Goal: Task Accomplishment & Management: Use online tool/utility

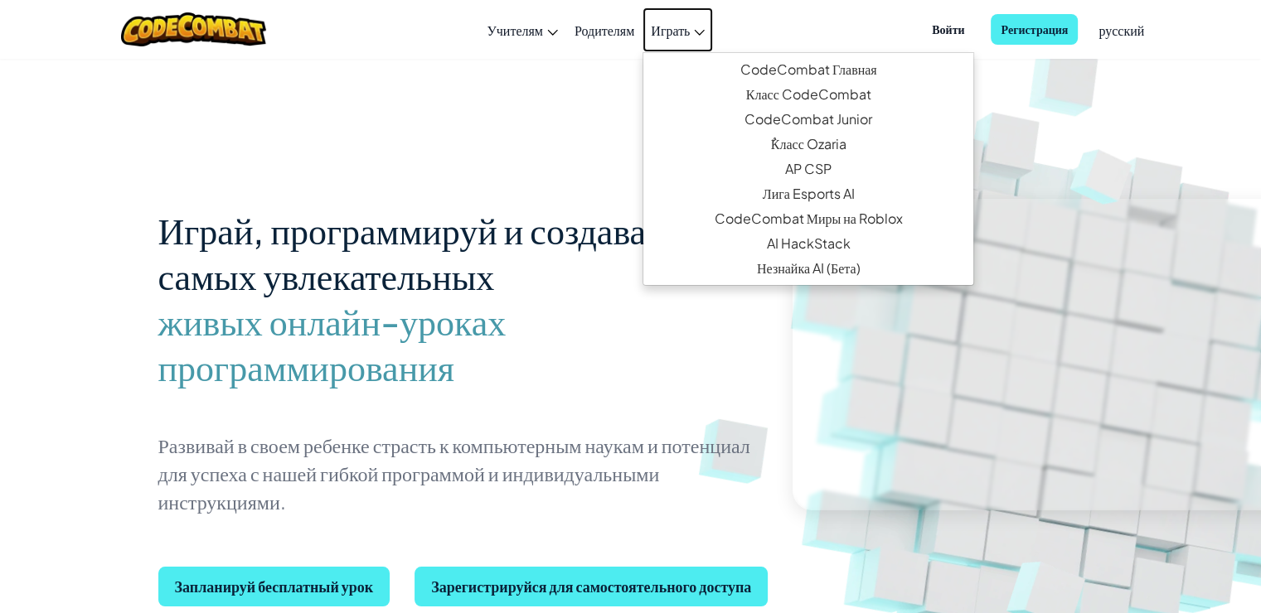
click at [697, 28] on link "Играть" at bounding box center [677, 29] width 70 height 45
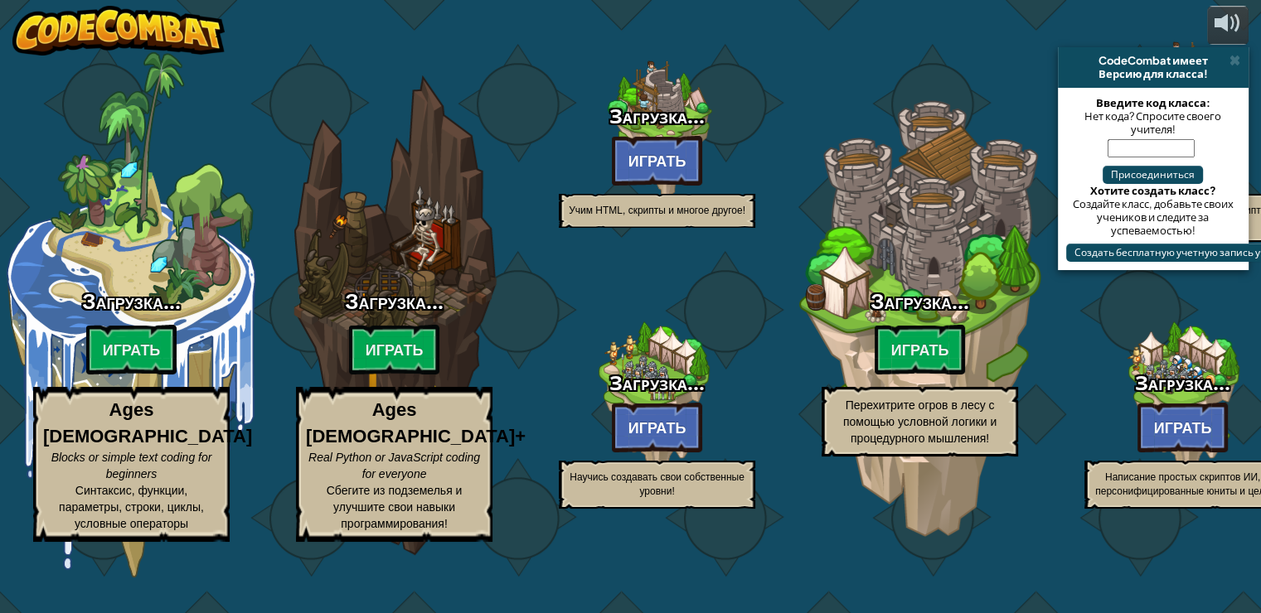
select select "ru"
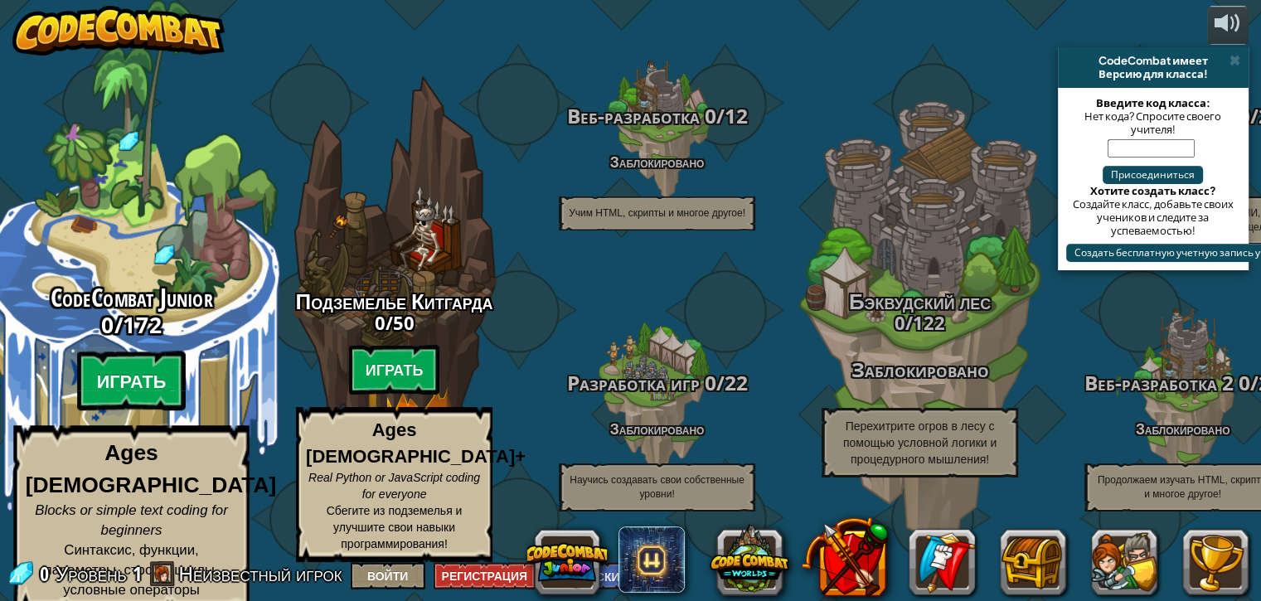
click at [145, 383] on btn "Играть" at bounding box center [131, 381] width 109 height 60
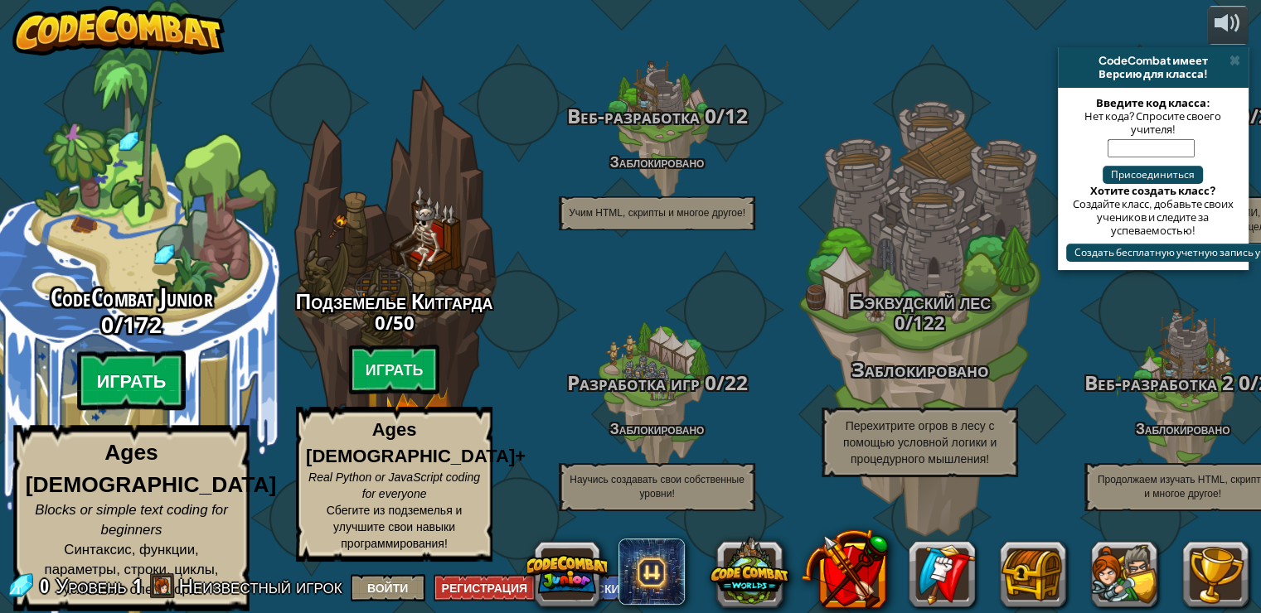
select select "ru"
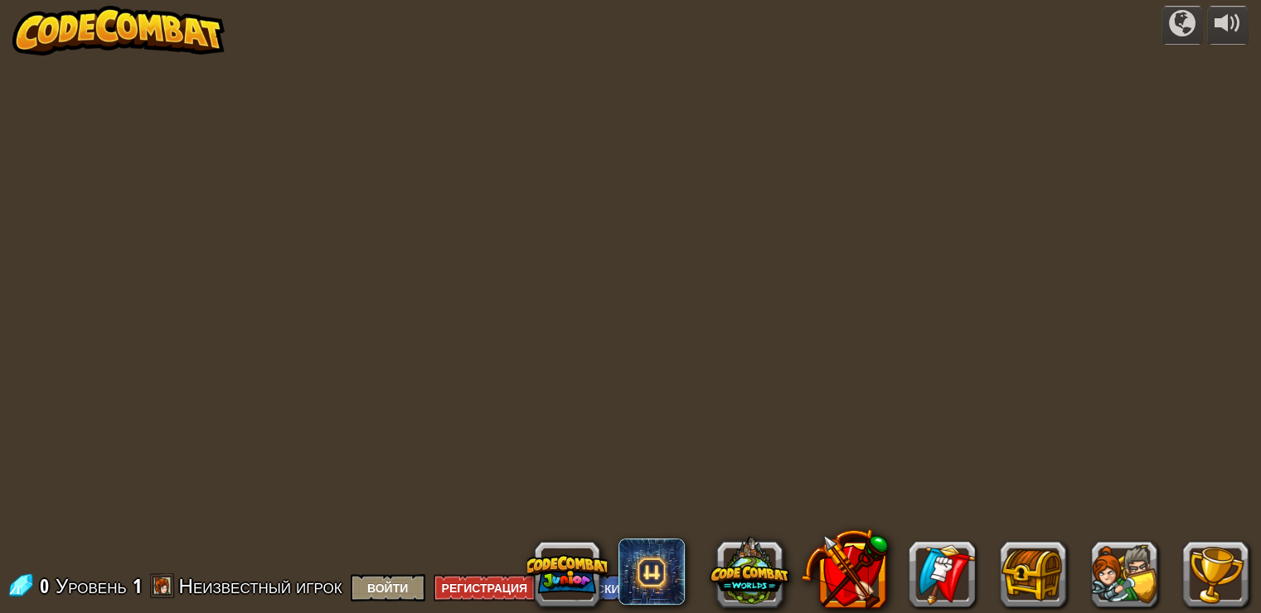
select select "ru"
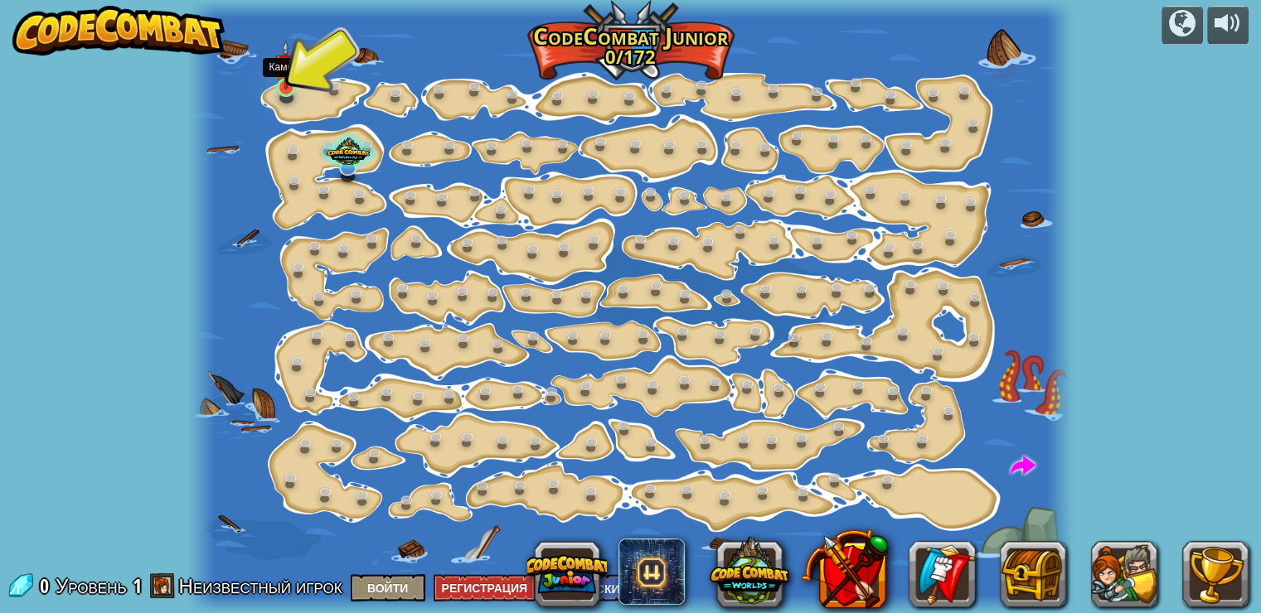
click at [287, 82] on img at bounding box center [286, 65] width 22 height 50
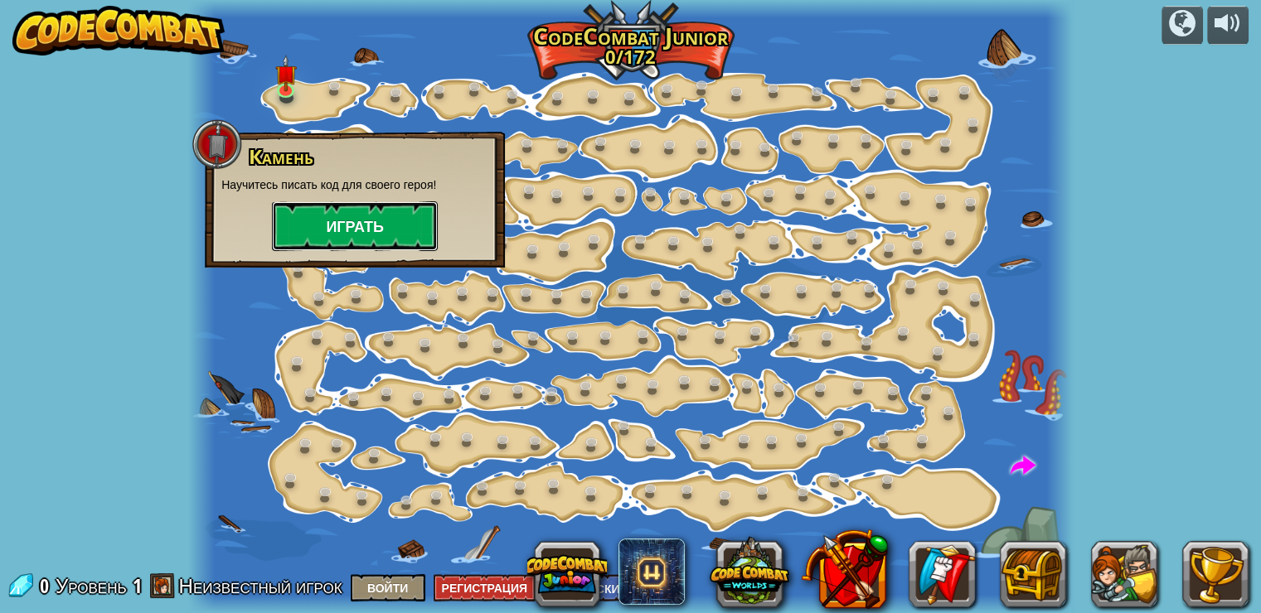
click at [338, 213] on button "Играть" at bounding box center [355, 226] width 166 height 50
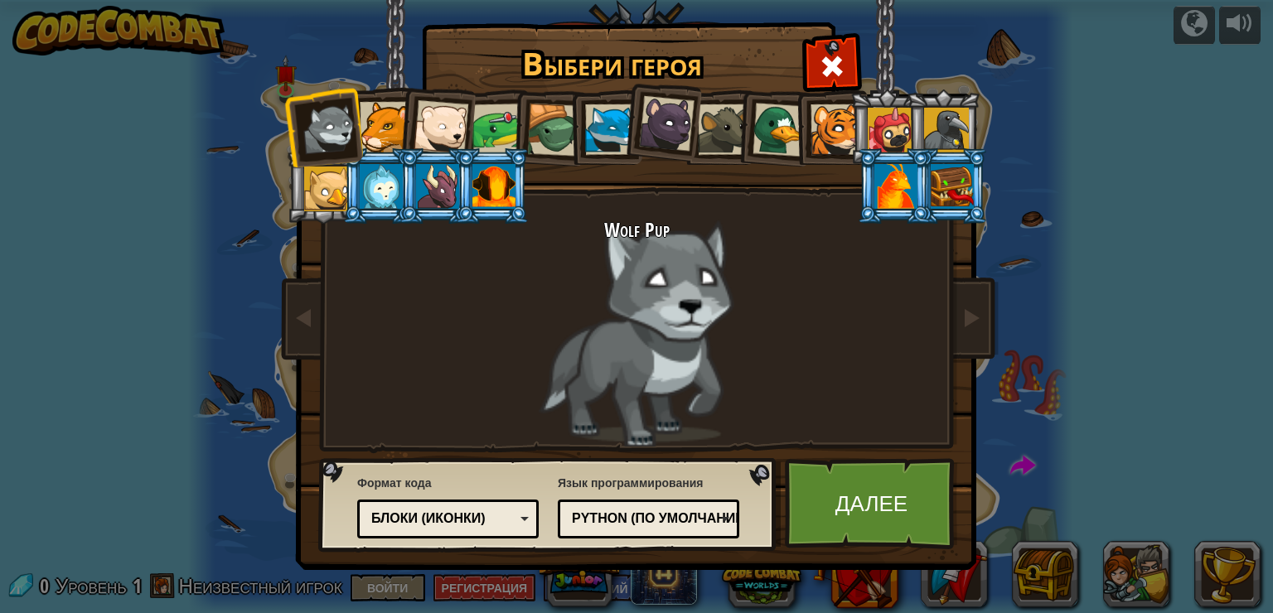
click at [380, 190] on div at bounding box center [381, 186] width 43 height 45
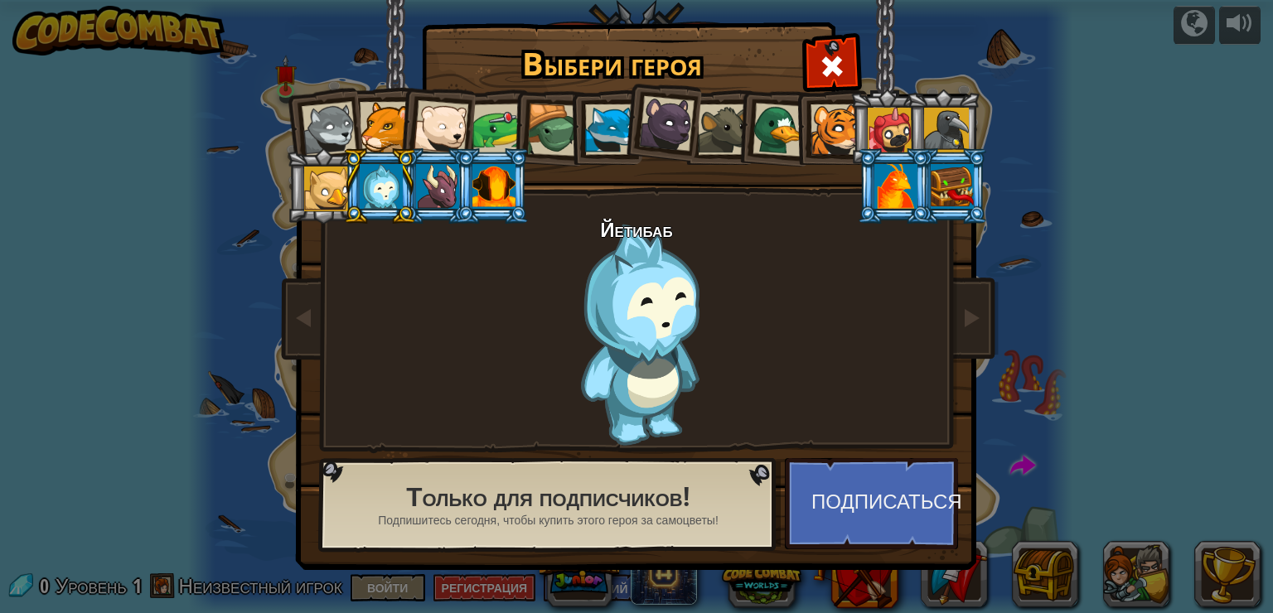
click at [600, 123] on div at bounding box center [610, 129] width 51 height 51
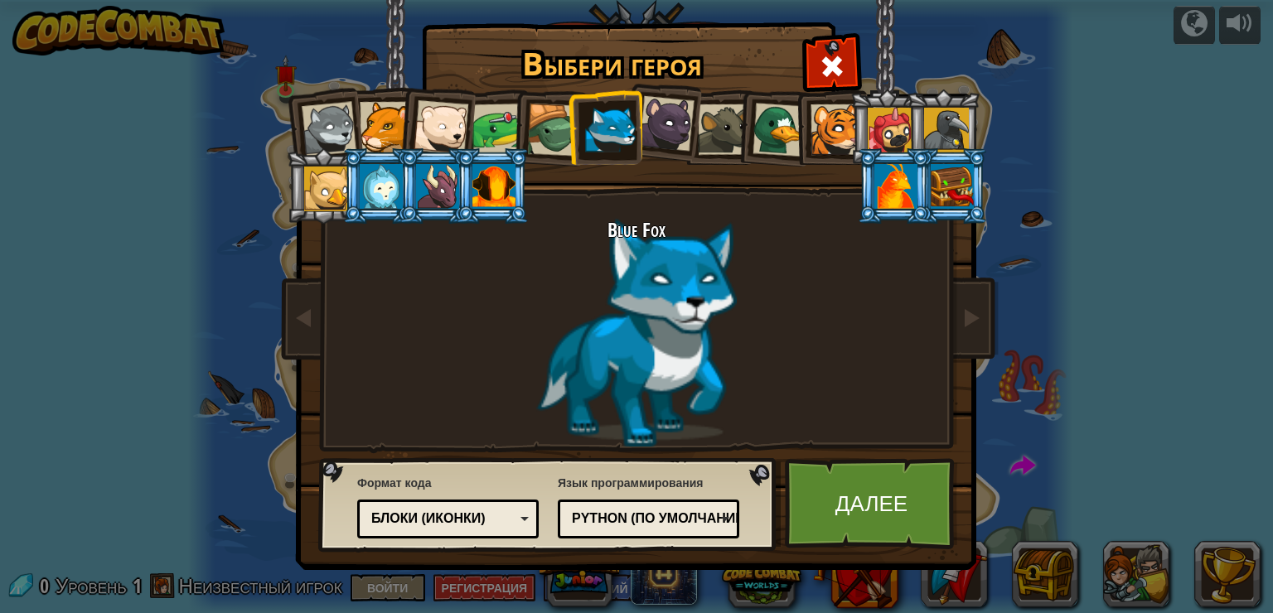
click at [831, 140] on div at bounding box center [836, 129] width 51 height 51
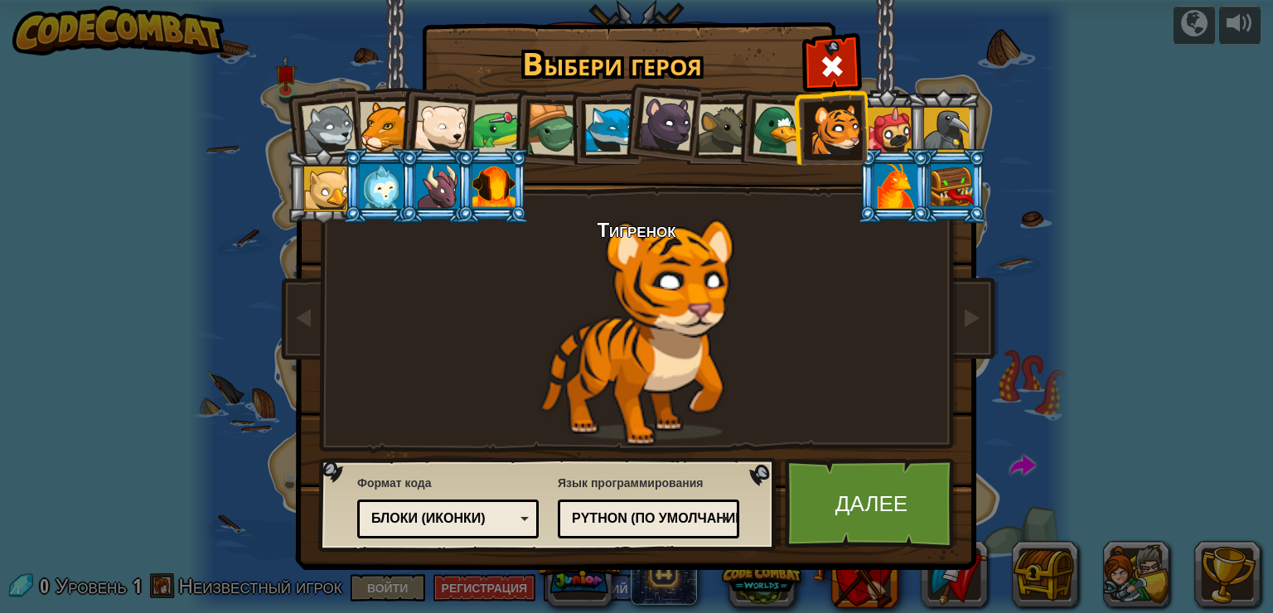
click at [366, 119] on div at bounding box center [385, 127] width 51 height 51
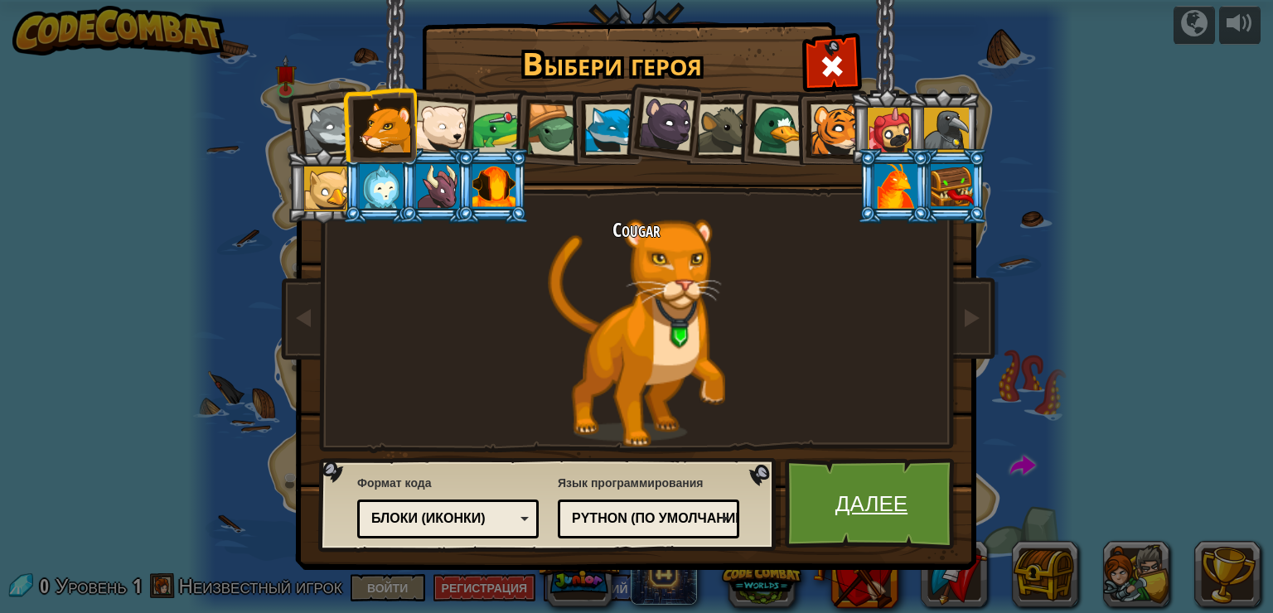
click at [889, 515] on link "Далее" at bounding box center [871, 503] width 173 height 91
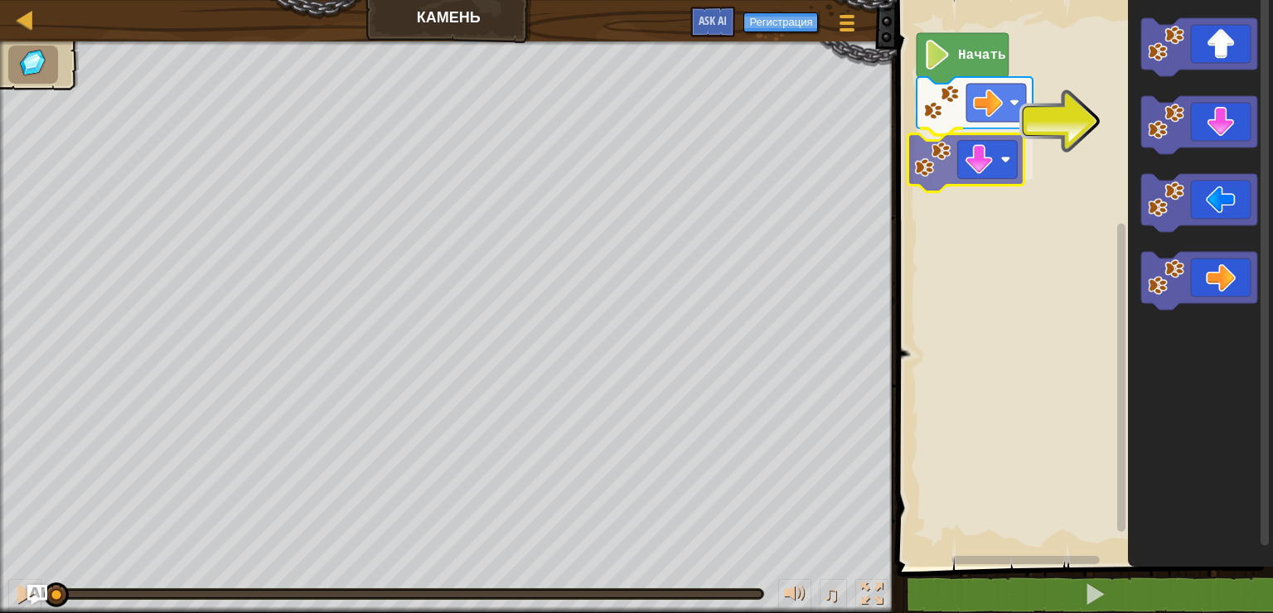
click at [941, 180] on div "Начать" at bounding box center [1082, 279] width 381 height 575
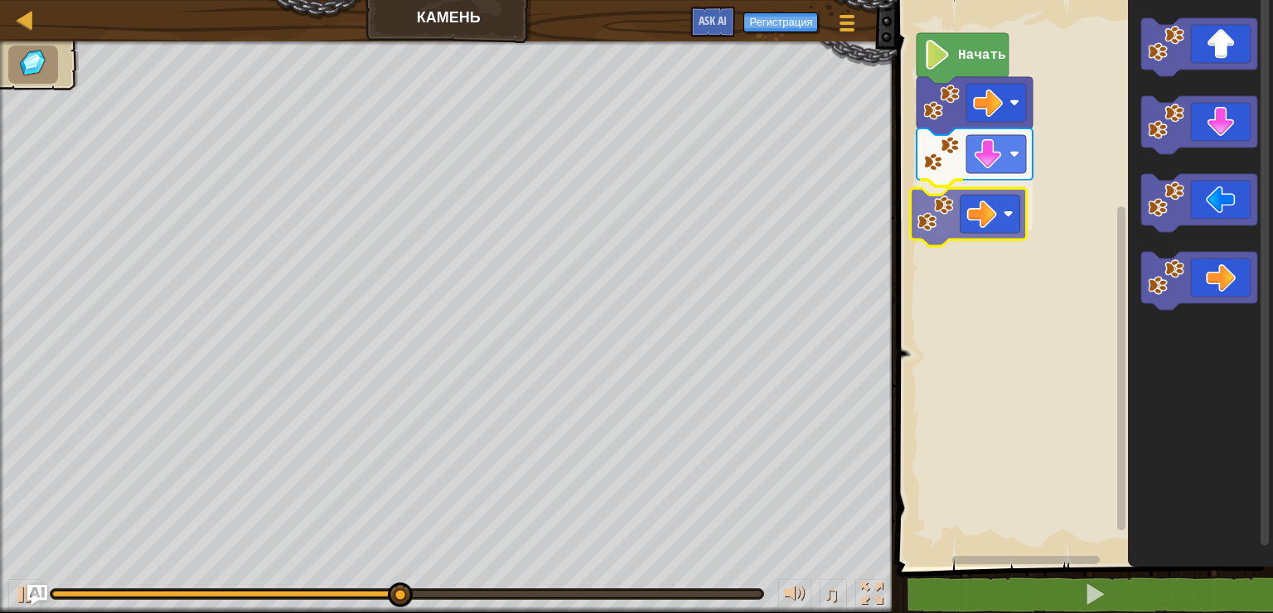
click at [981, 207] on div "Начать" at bounding box center [1082, 279] width 381 height 575
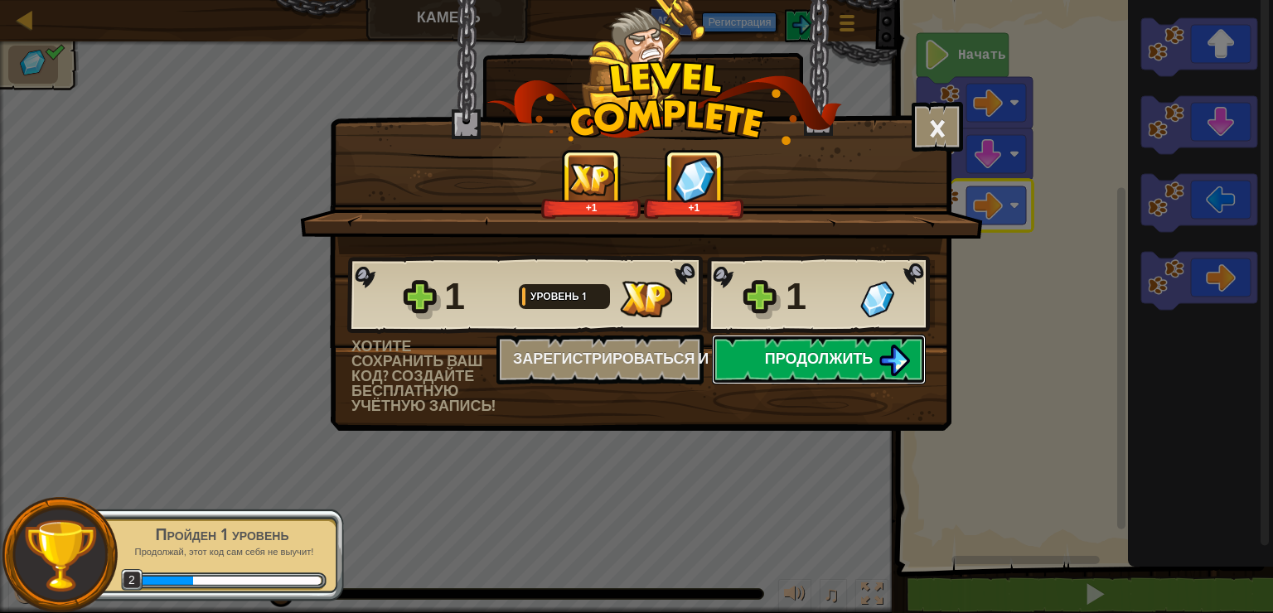
click at [880, 349] on button "Продолжить" at bounding box center [819, 360] width 214 height 50
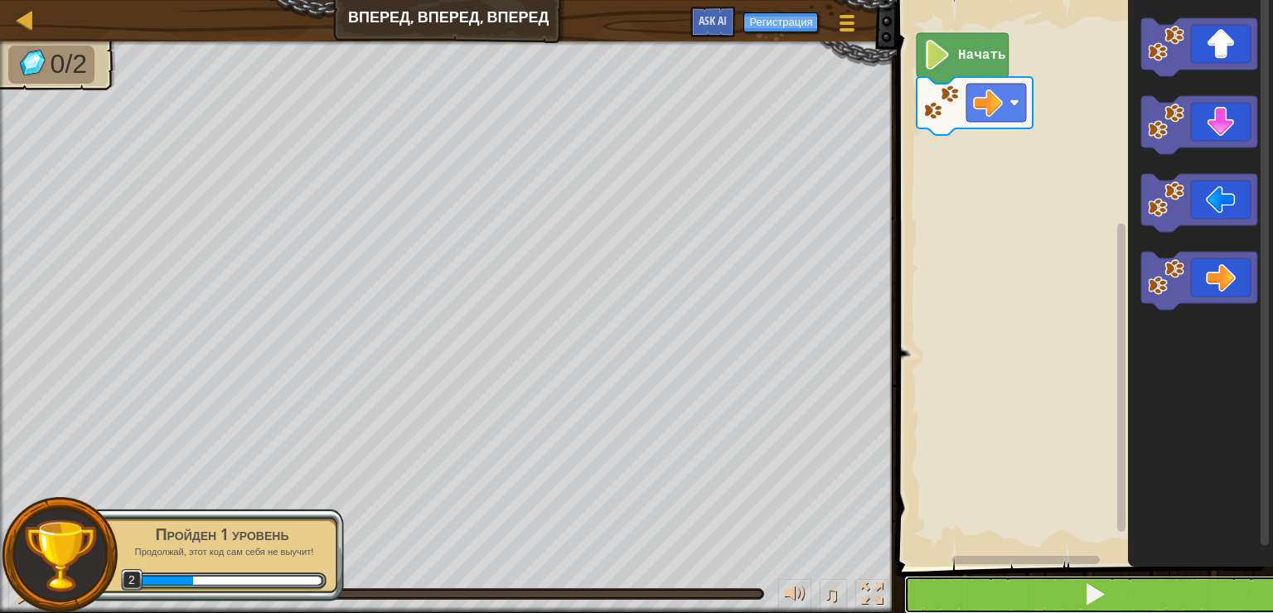
click at [1188, 581] on button at bounding box center [1094, 595] width 381 height 38
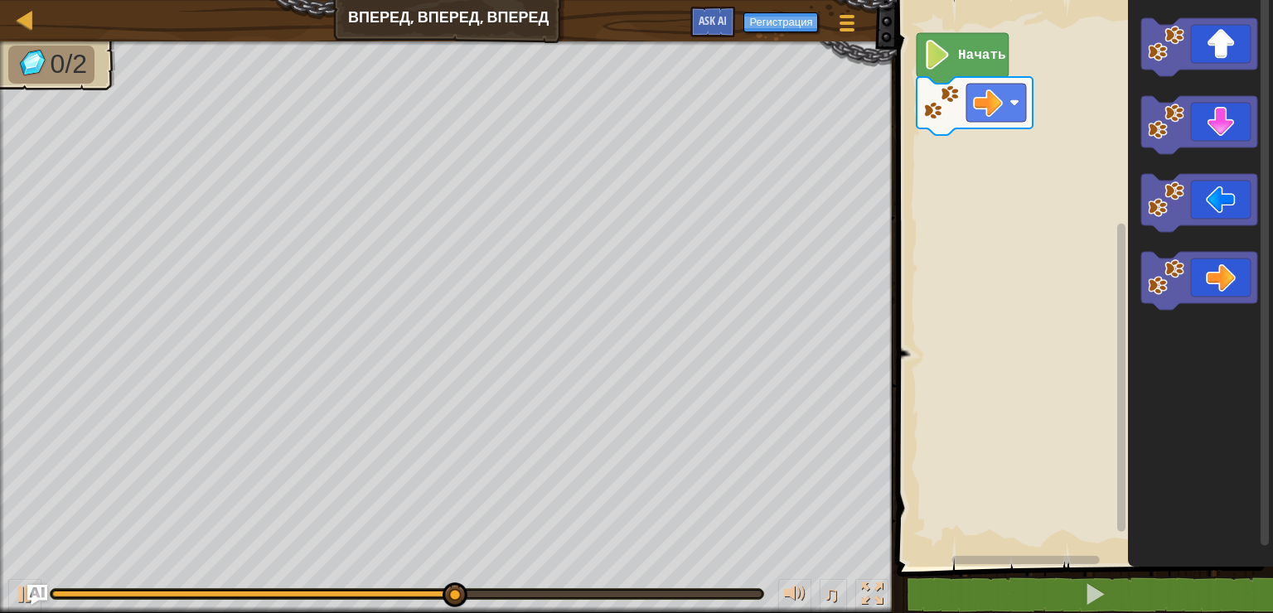
click at [1099, 71] on div "Начать" at bounding box center [1082, 279] width 381 height 575
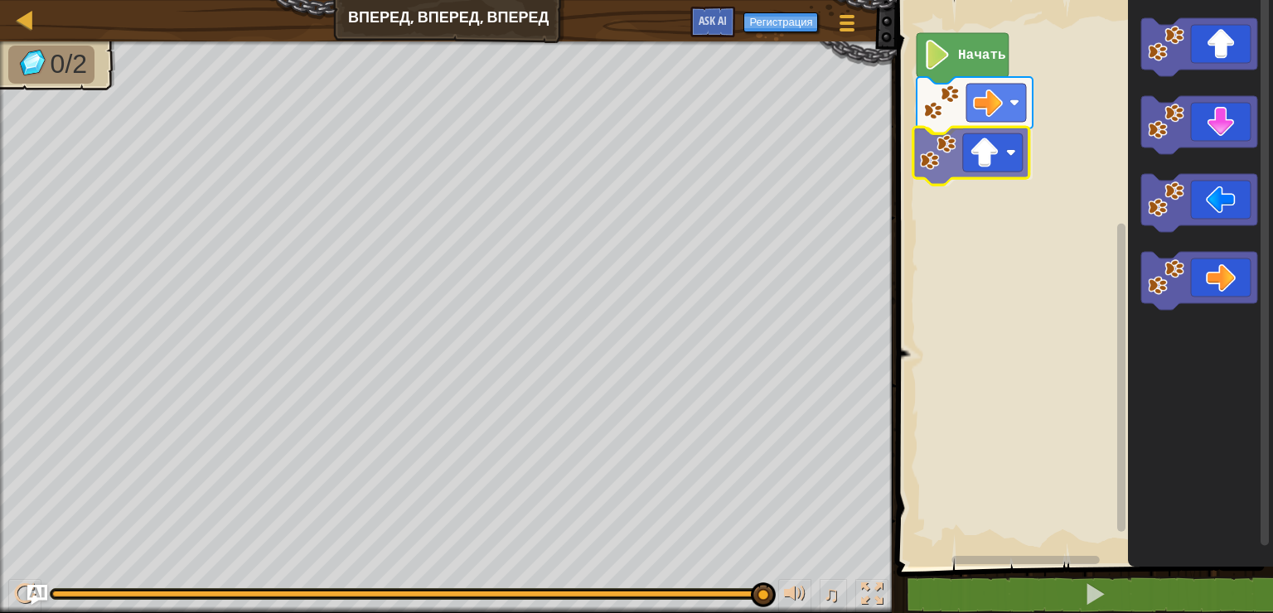
click at [977, 145] on div "Начать" at bounding box center [1082, 279] width 381 height 575
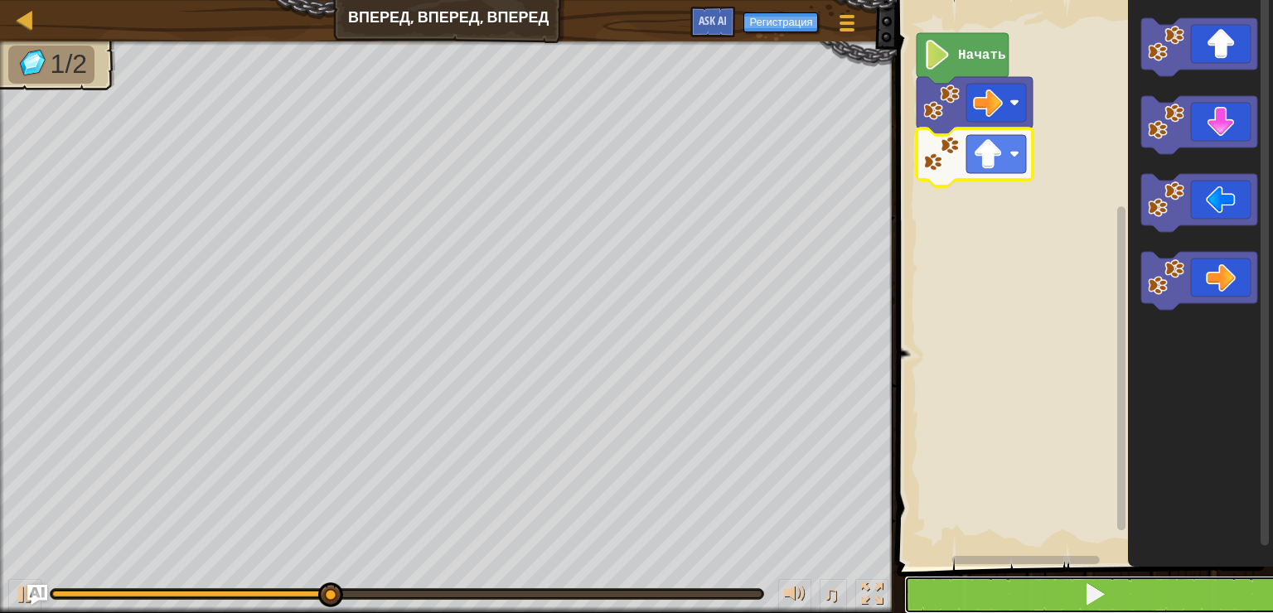
click at [942, 592] on button at bounding box center [1094, 595] width 381 height 38
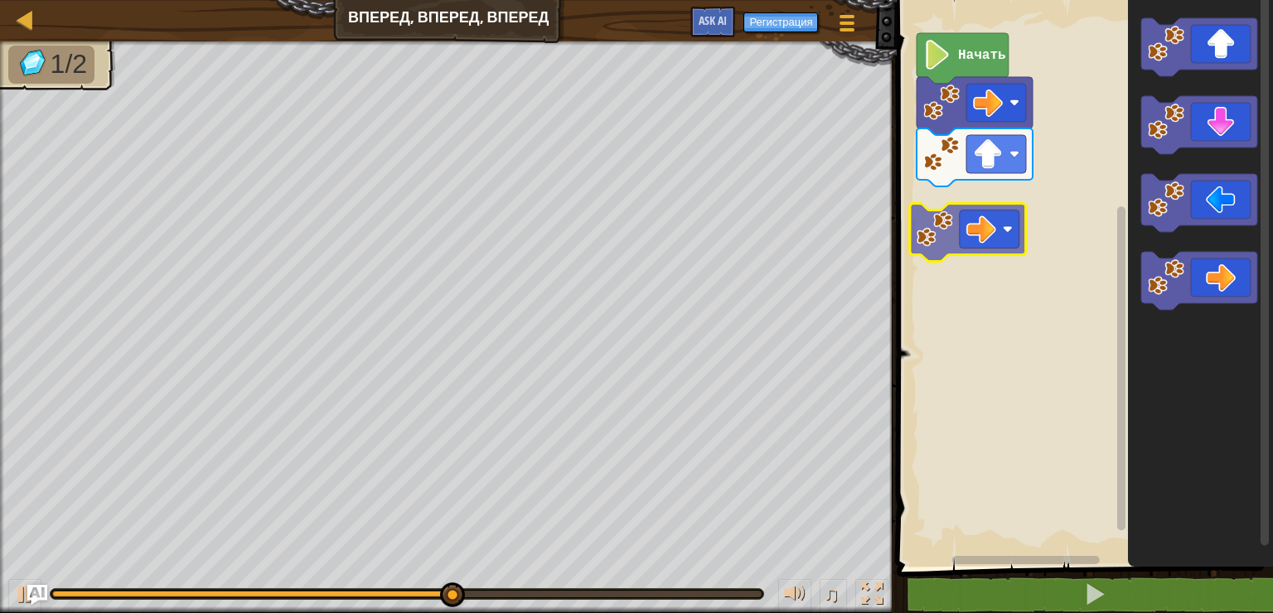
click at [993, 218] on div "Начать" at bounding box center [1082, 279] width 381 height 575
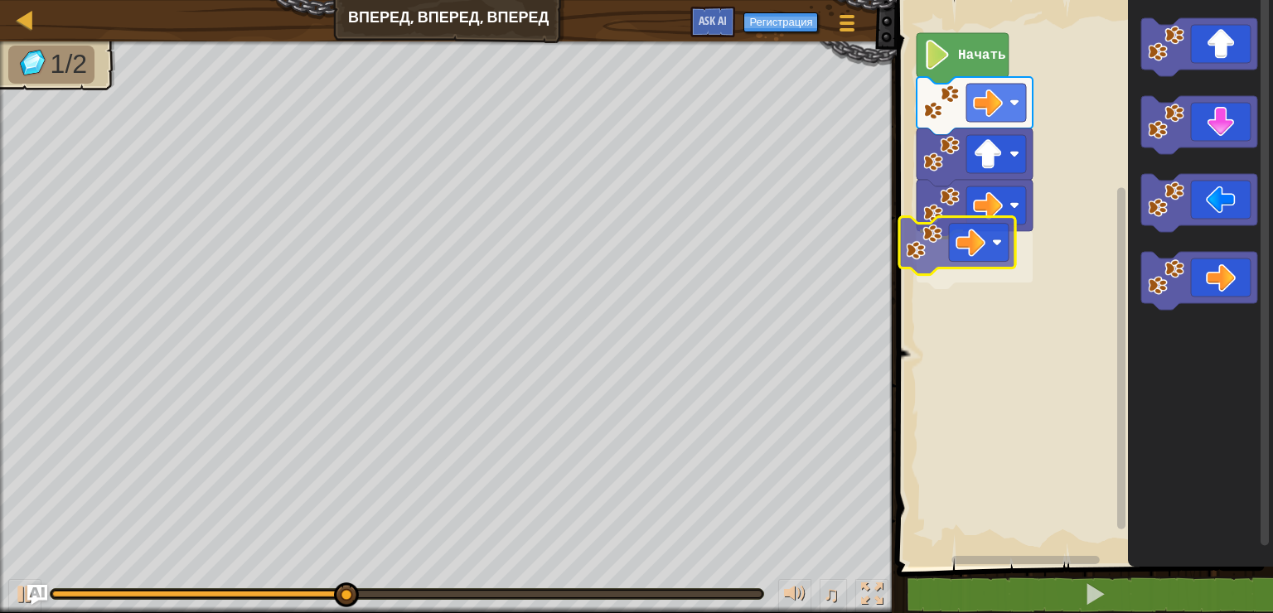
click at [967, 230] on div "Начать" at bounding box center [1082, 279] width 381 height 575
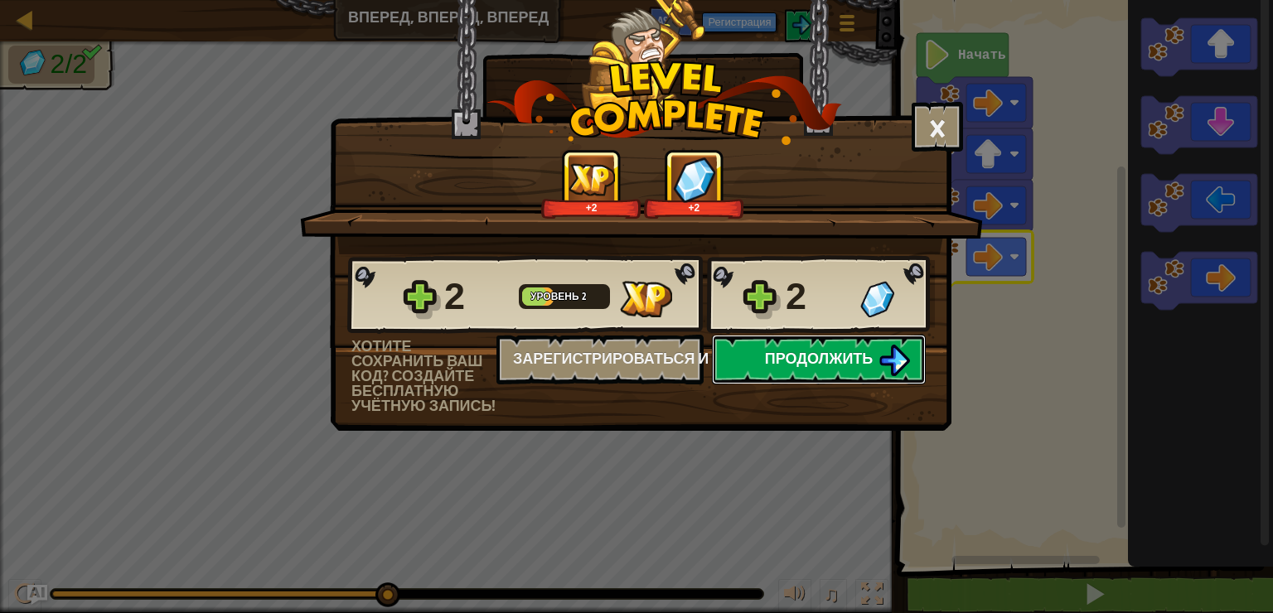
click at [765, 359] on span "Продолжить" at bounding box center [819, 358] width 109 height 21
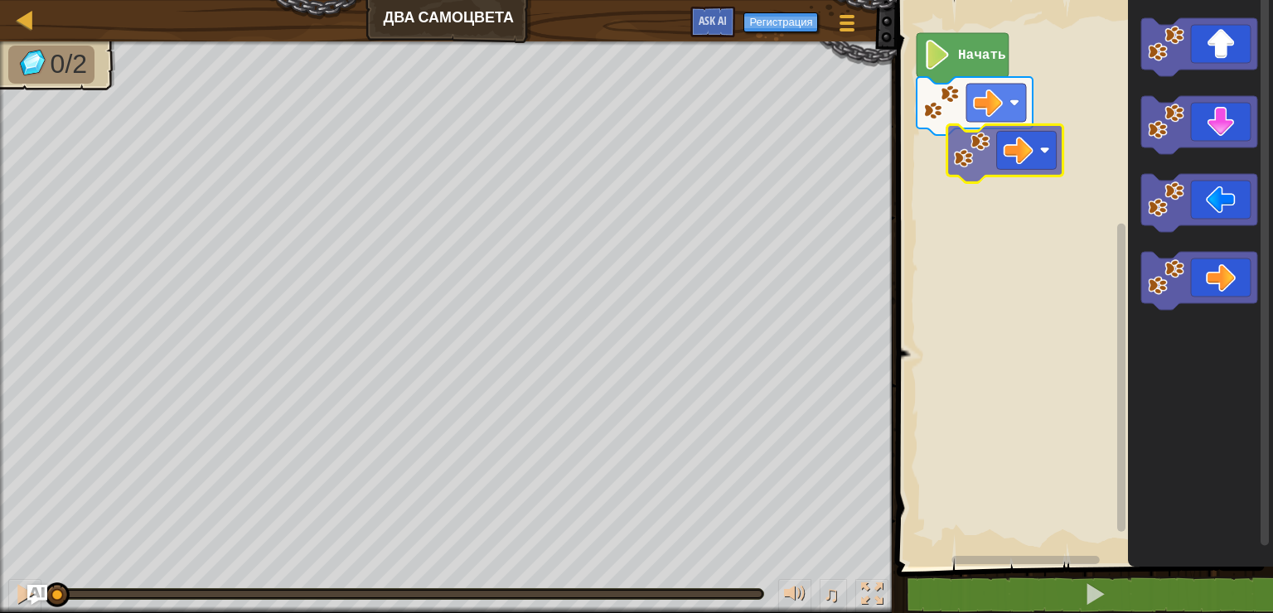
click at [1007, 159] on div "Начать" at bounding box center [1082, 279] width 381 height 575
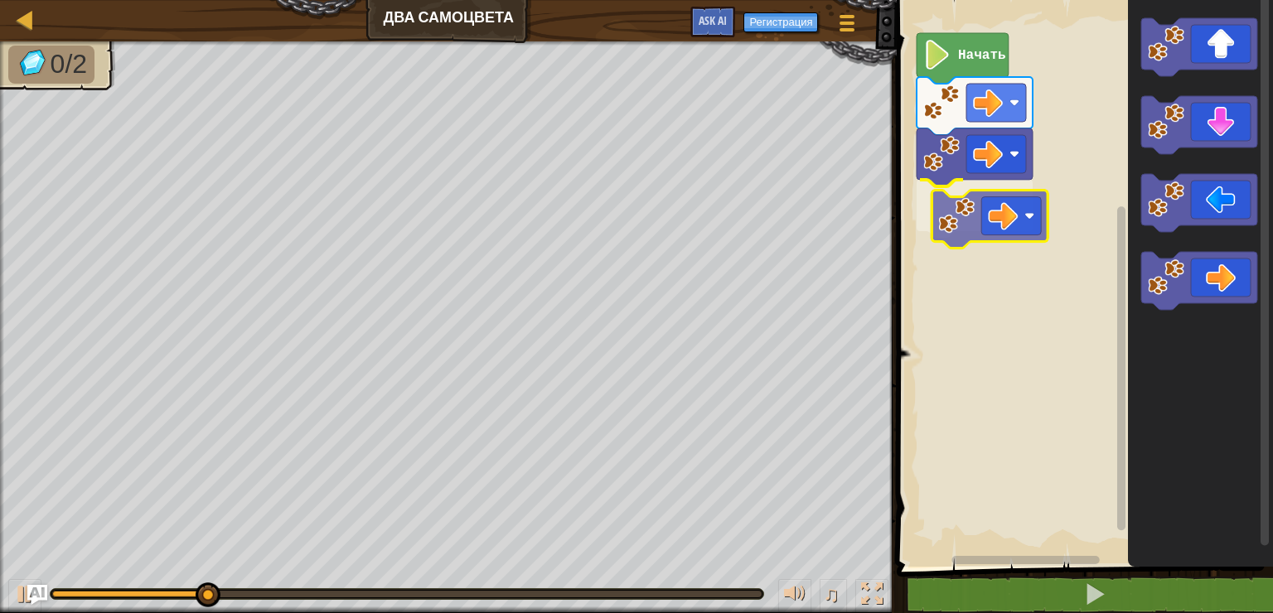
click at [972, 201] on div "Начать" at bounding box center [1082, 279] width 381 height 575
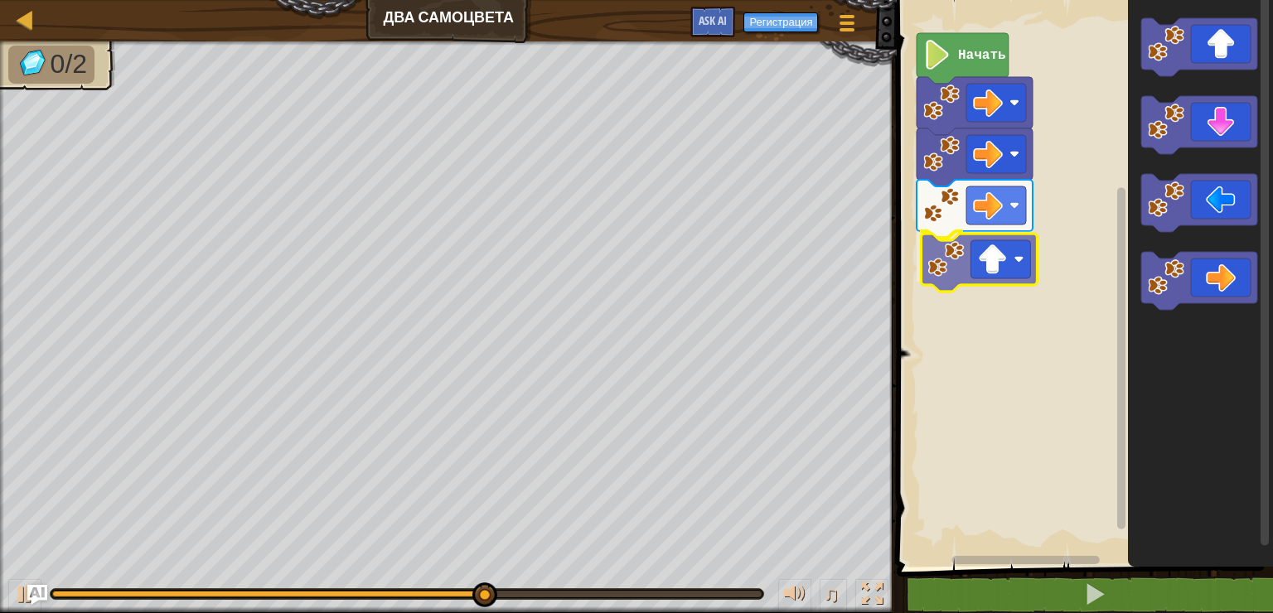
click at [977, 241] on div "Начать" at bounding box center [1082, 279] width 381 height 575
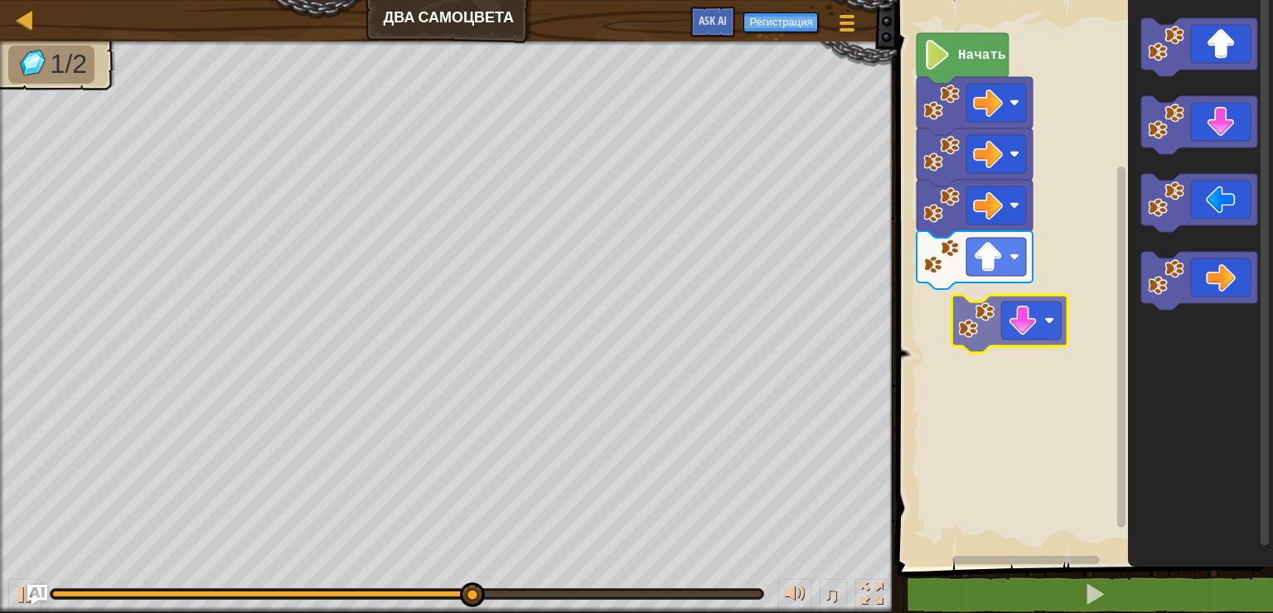
click at [1002, 320] on div "Начать" at bounding box center [1082, 279] width 381 height 575
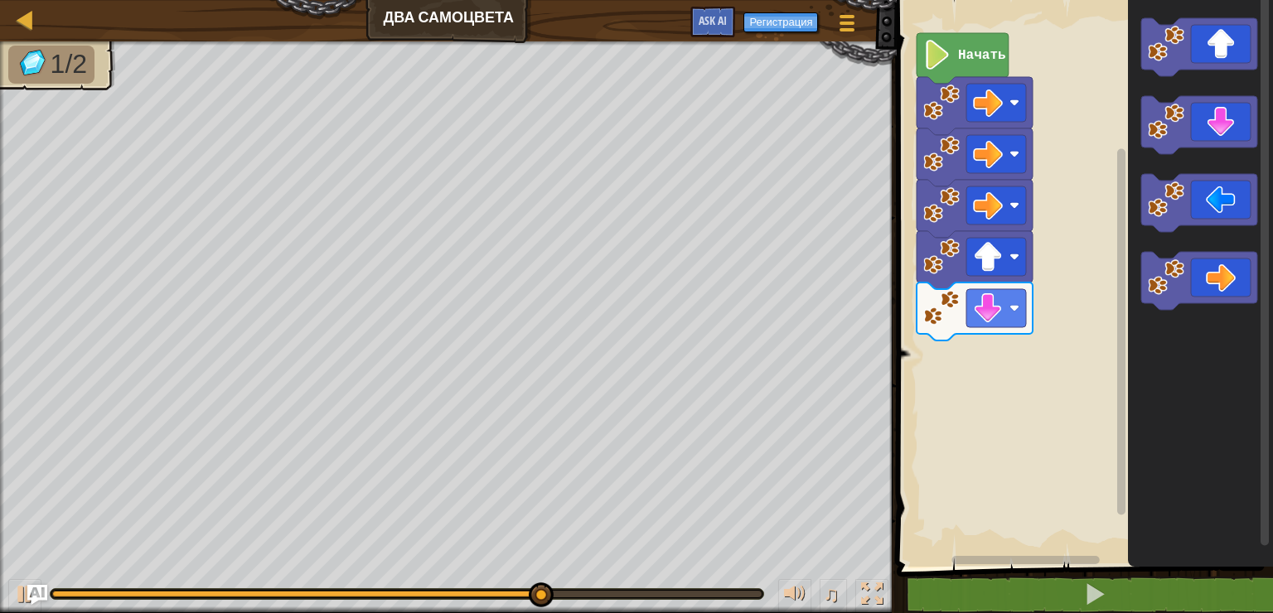
click at [1089, 274] on div "Начать" at bounding box center [1082, 279] width 381 height 575
click at [1123, 216] on div "Начать" at bounding box center [1082, 279] width 381 height 575
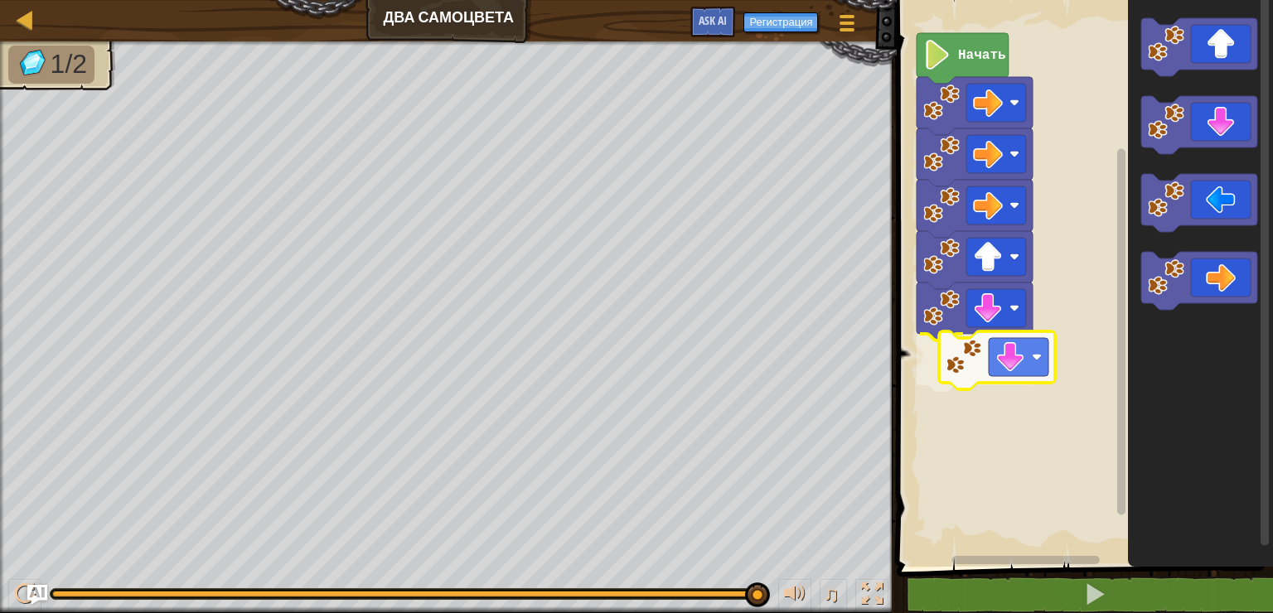
click at [972, 363] on div "Начать" at bounding box center [1082, 279] width 381 height 575
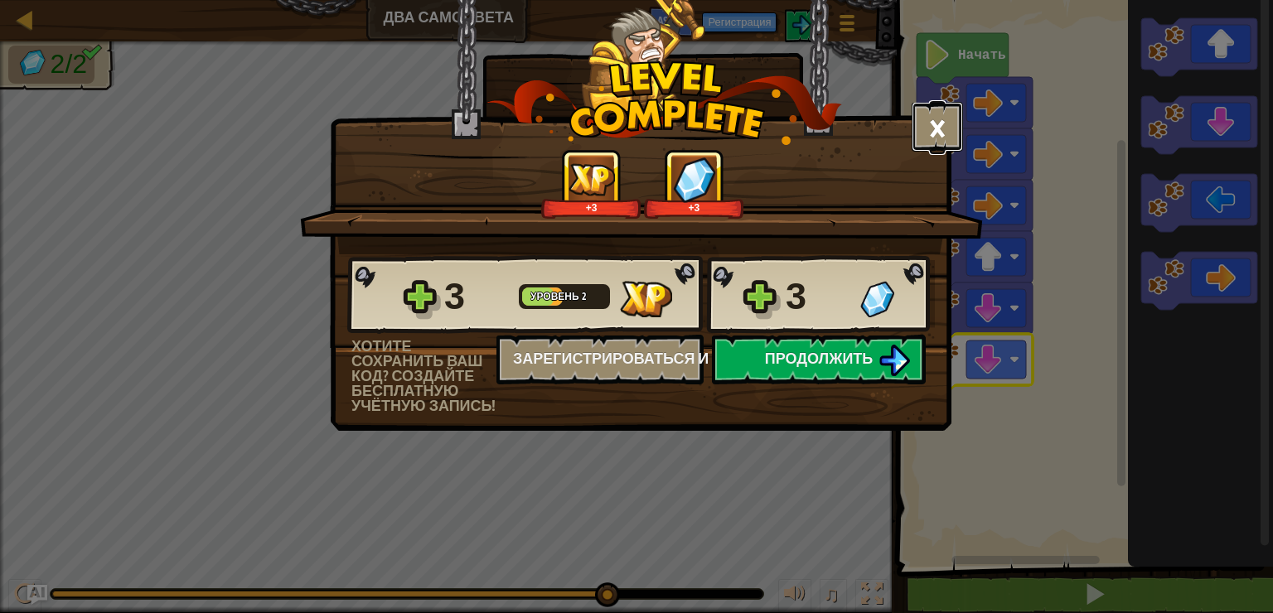
click at [935, 122] on button "×" at bounding box center [937, 127] width 51 height 50
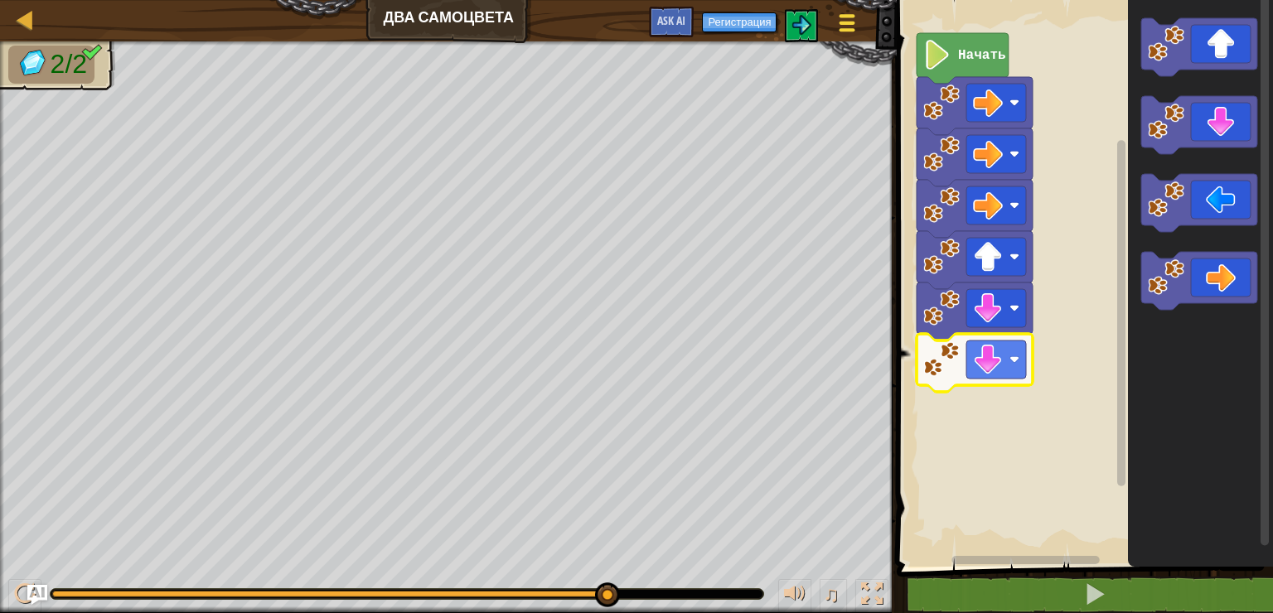
click at [841, 17] on span at bounding box center [848, 15] width 16 height 3
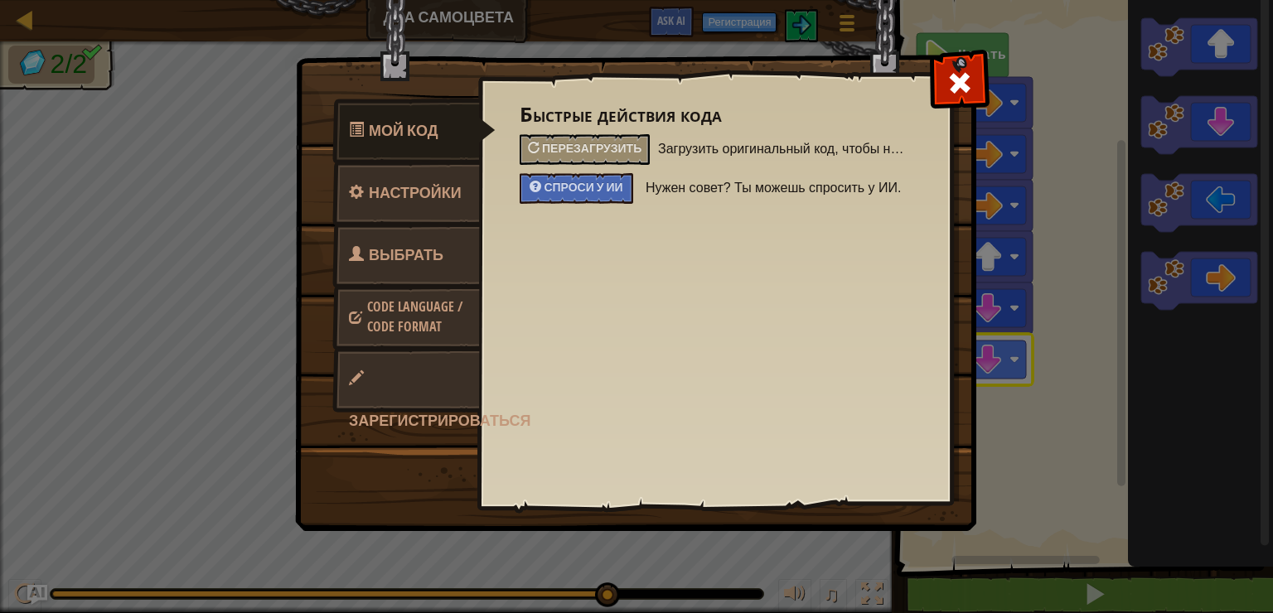
click at [957, 75] on span at bounding box center [960, 83] width 27 height 27
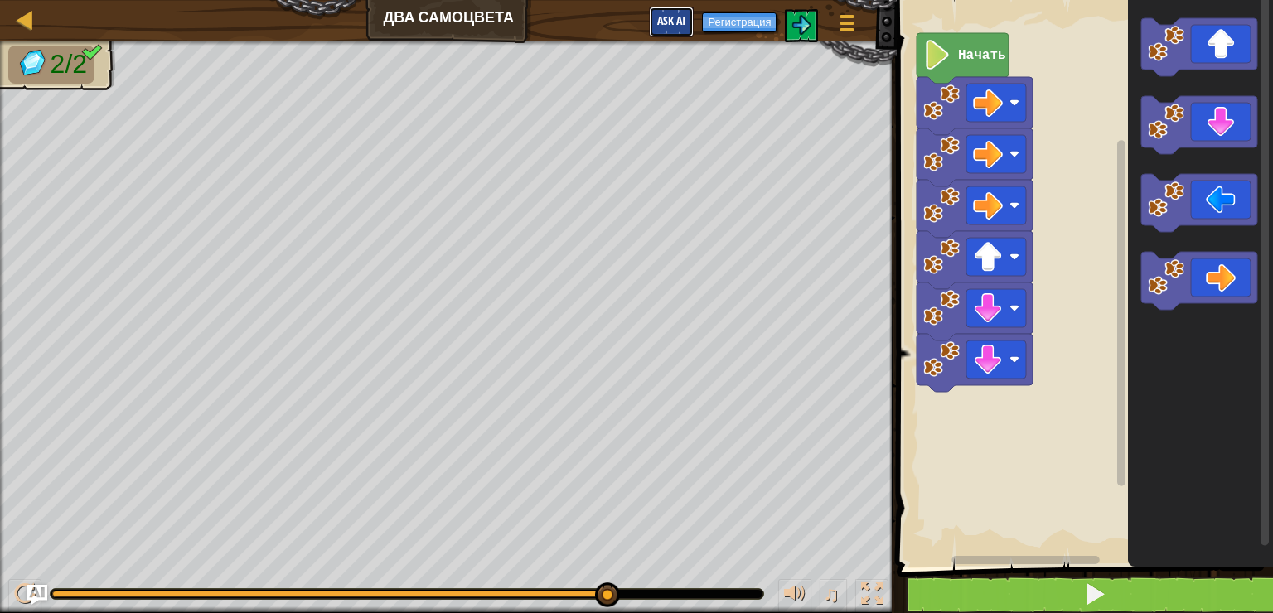
click at [669, 17] on span "Ask AI" at bounding box center [671, 20] width 28 height 16
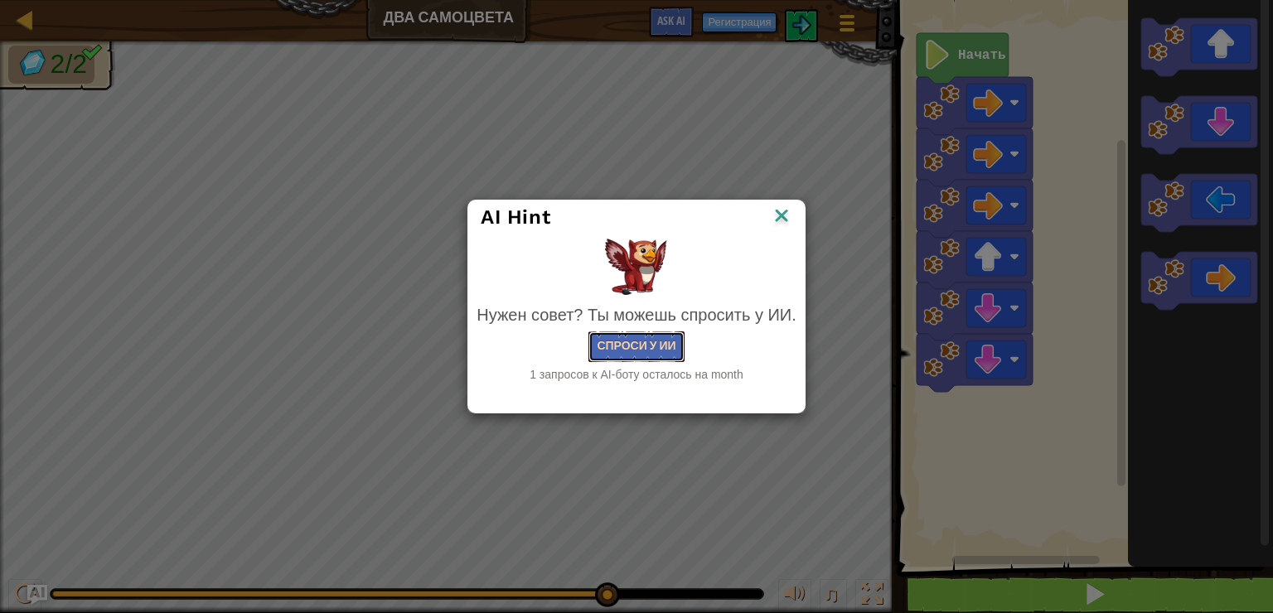
click at [618, 343] on button "Спроси у ИИ" at bounding box center [636, 347] width 95 height 31
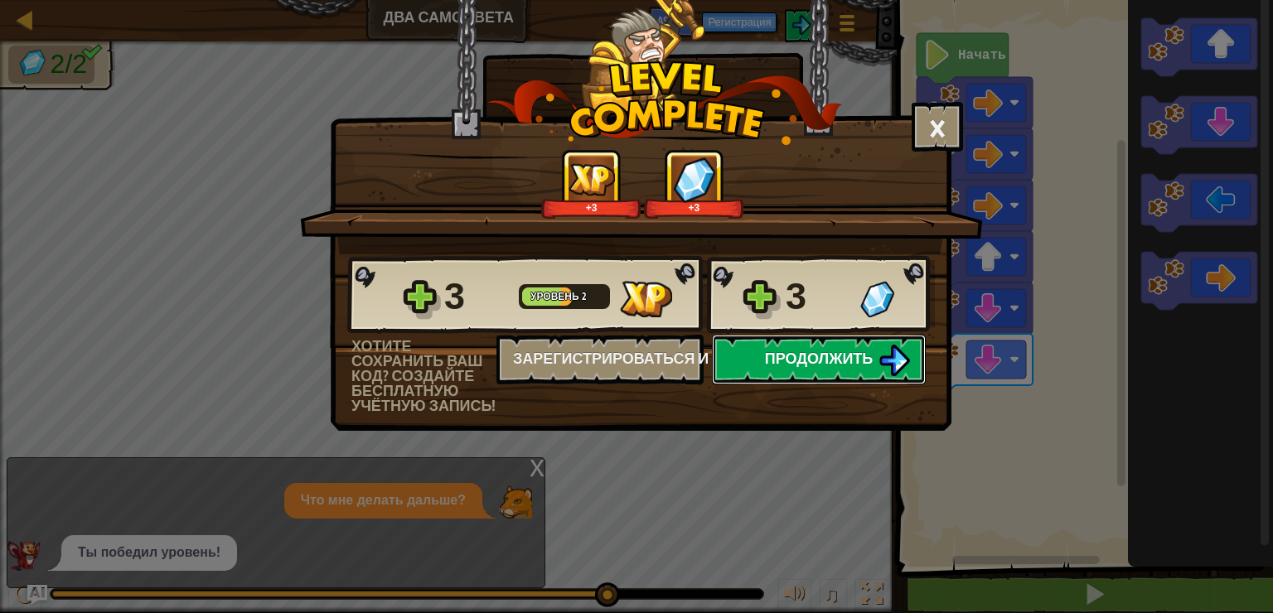
click at [815, 371] on button "Продолжить" at bounding box center [819, 360] width 214 height 50
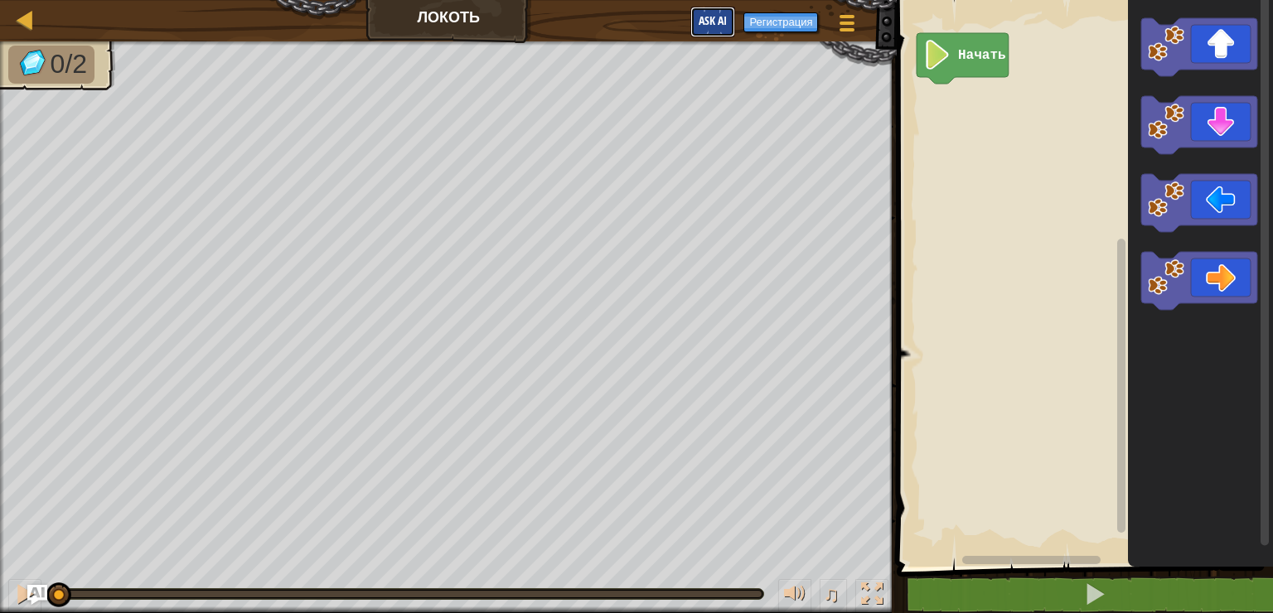
click at [700, 21] on button "Ask AI" at bounding box center [713, 22] width 45 height 31
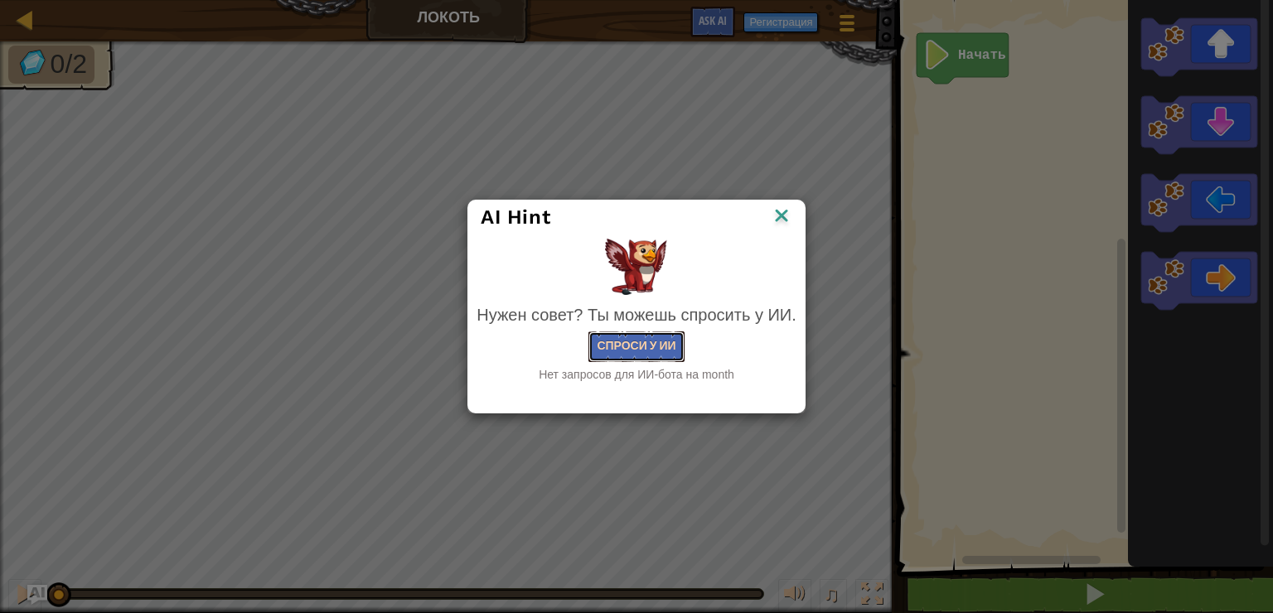
click at [615, 348] on button "Спроси у ИИ" at bounding box center [636, 347] width 95 height 31
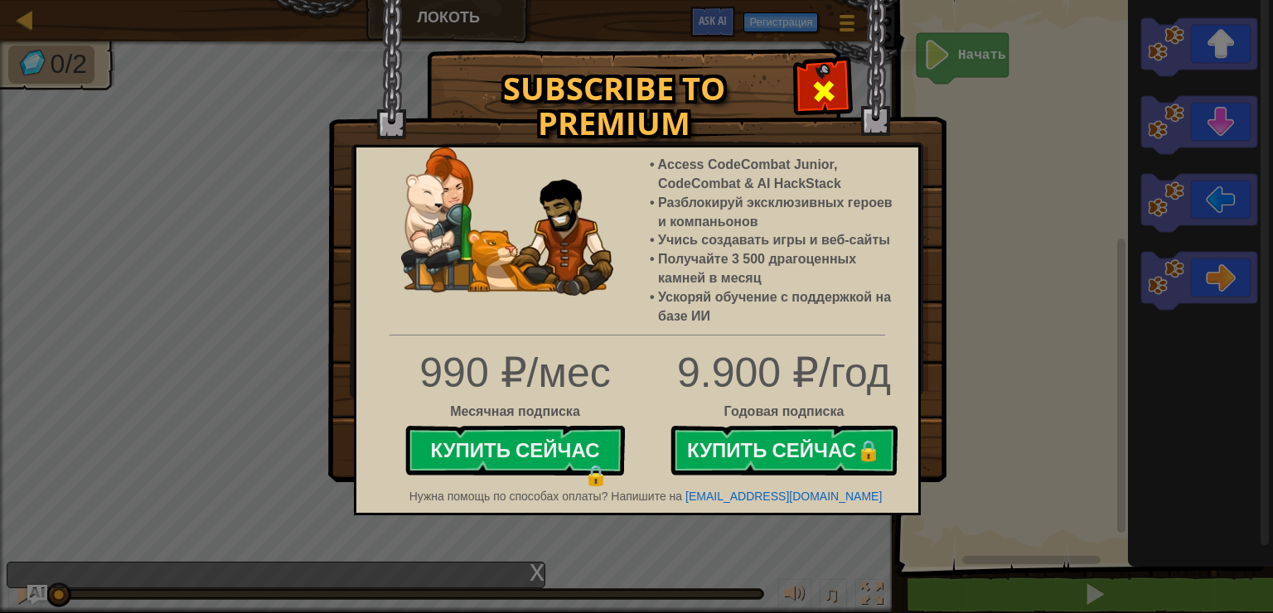
click at [829, 84] on span at bounding box center [824, 91] width 27 height 27
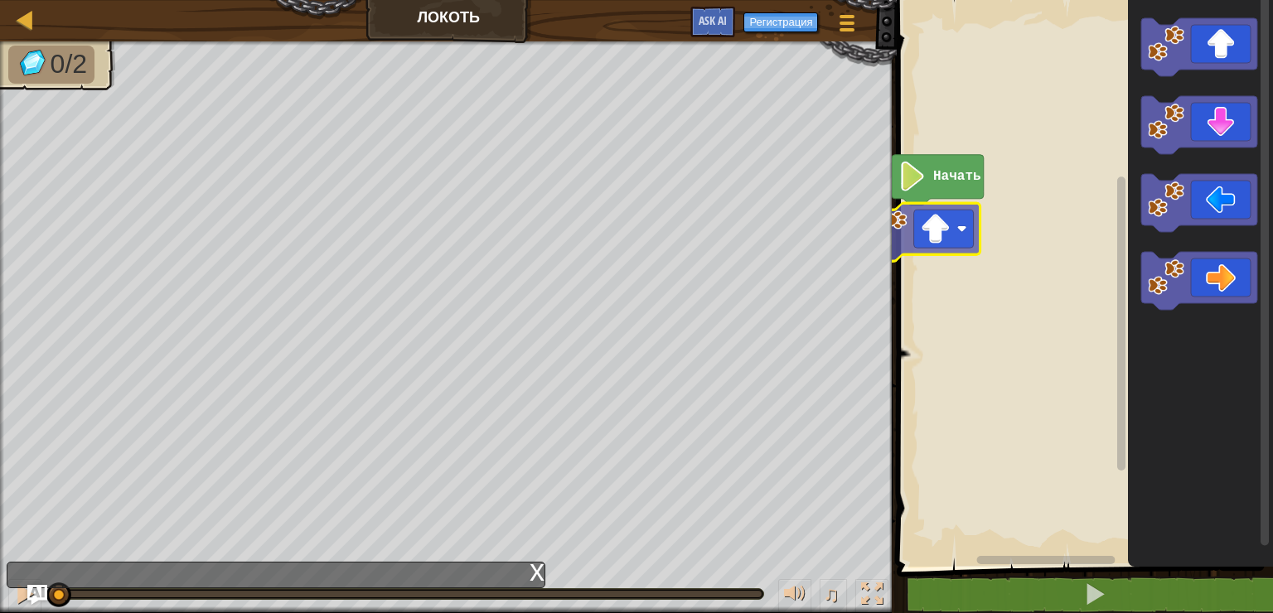
click at [977, 225] on div "Начать" at bounding box center [1082, 279] width 381 height 575
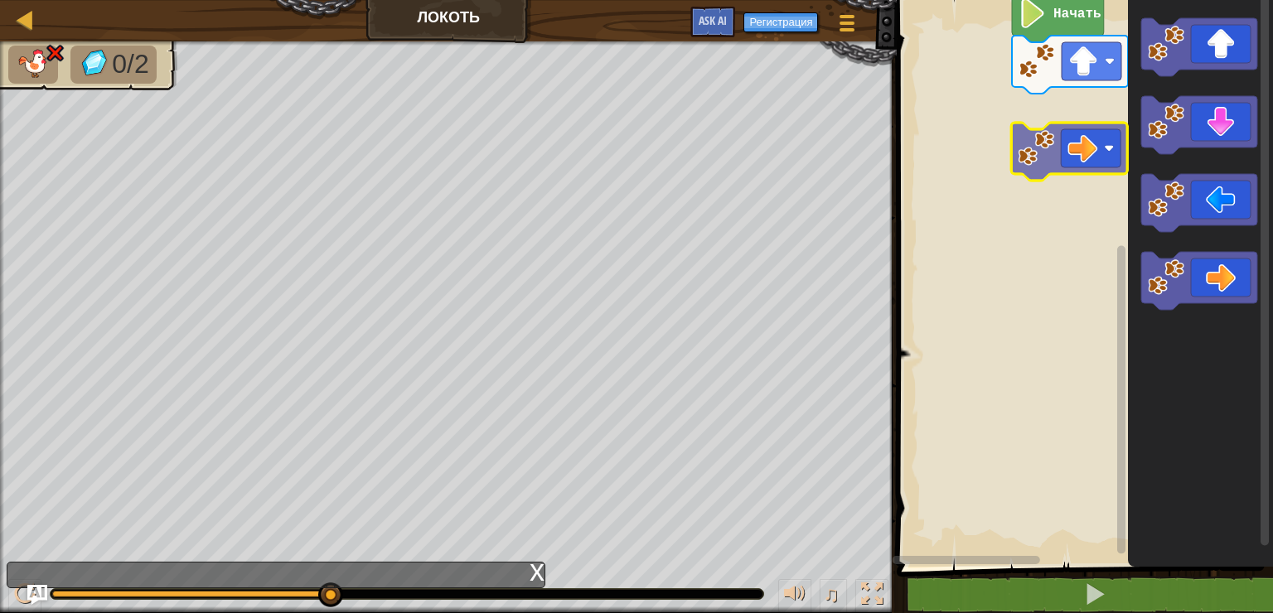
click at [1084, 148] on div "Начать" at bounding box center [1082, 279] width 381 height 575
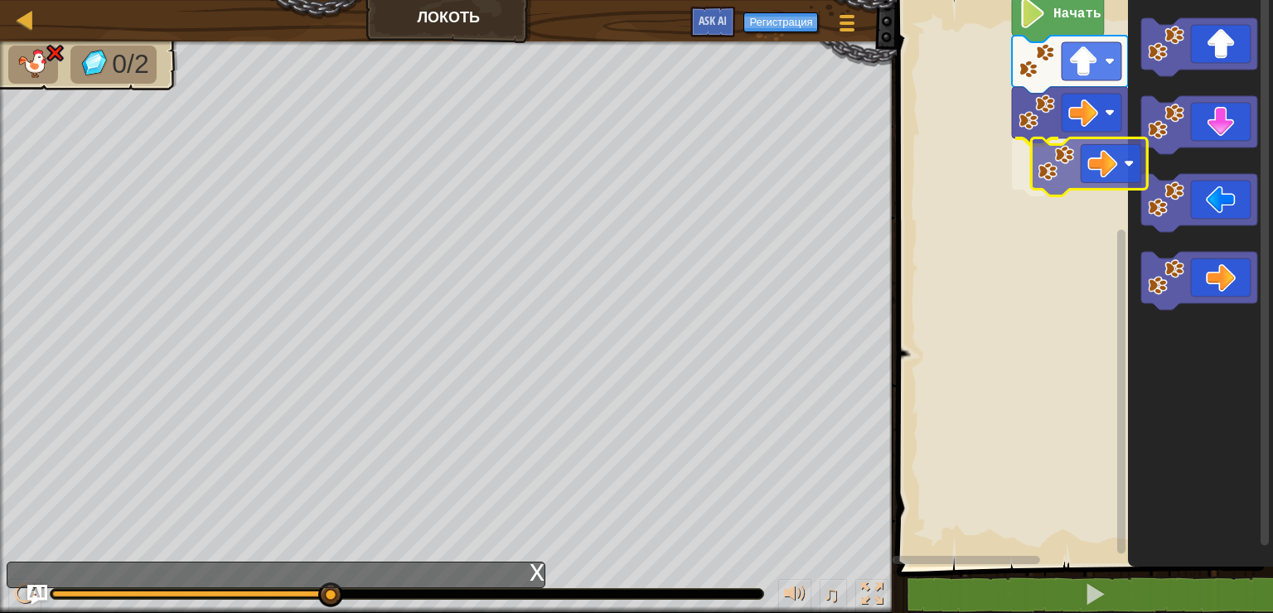
click at [1093, 163] on div "Начать" at bounding box center [1082, 279] width 381 height 575
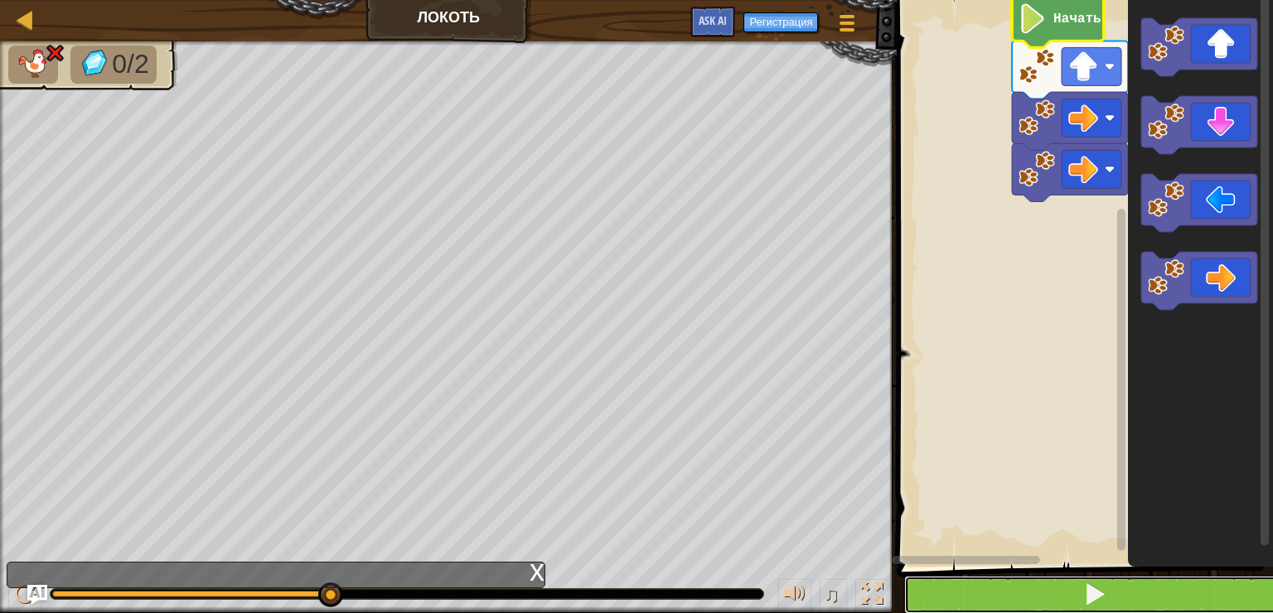
click at [1023, 586] on button at bounding box center [1094, 595] width 381 height 38
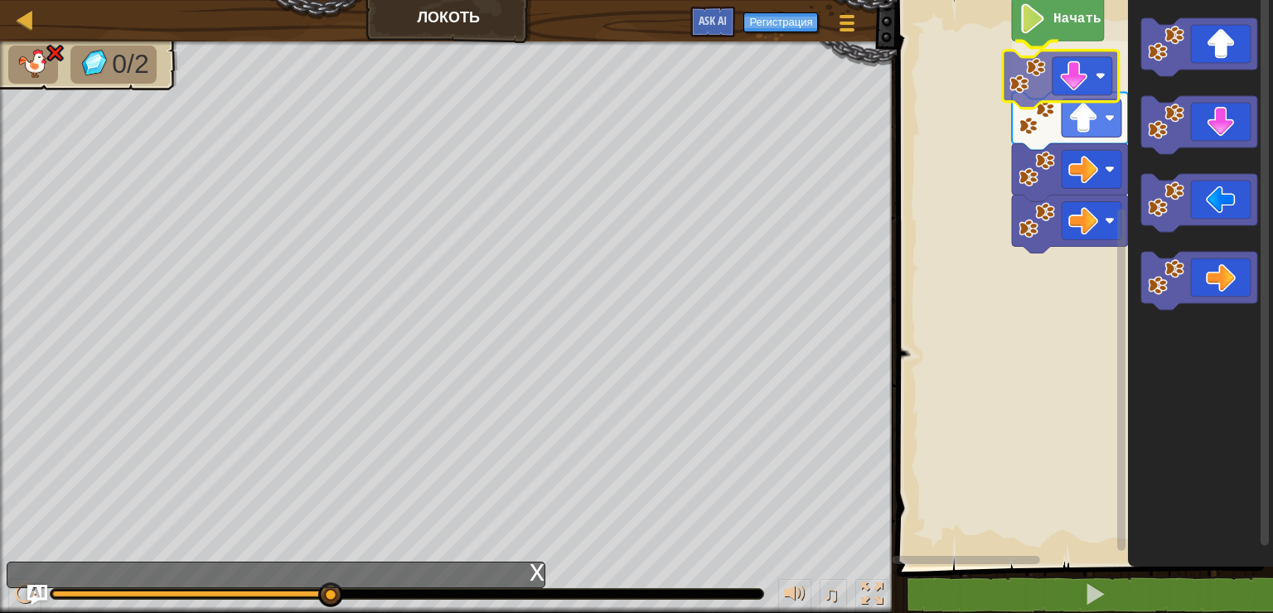
click at [1080, 82] on div "Начать" at bounding box center [1082, 279] width 381 height 575
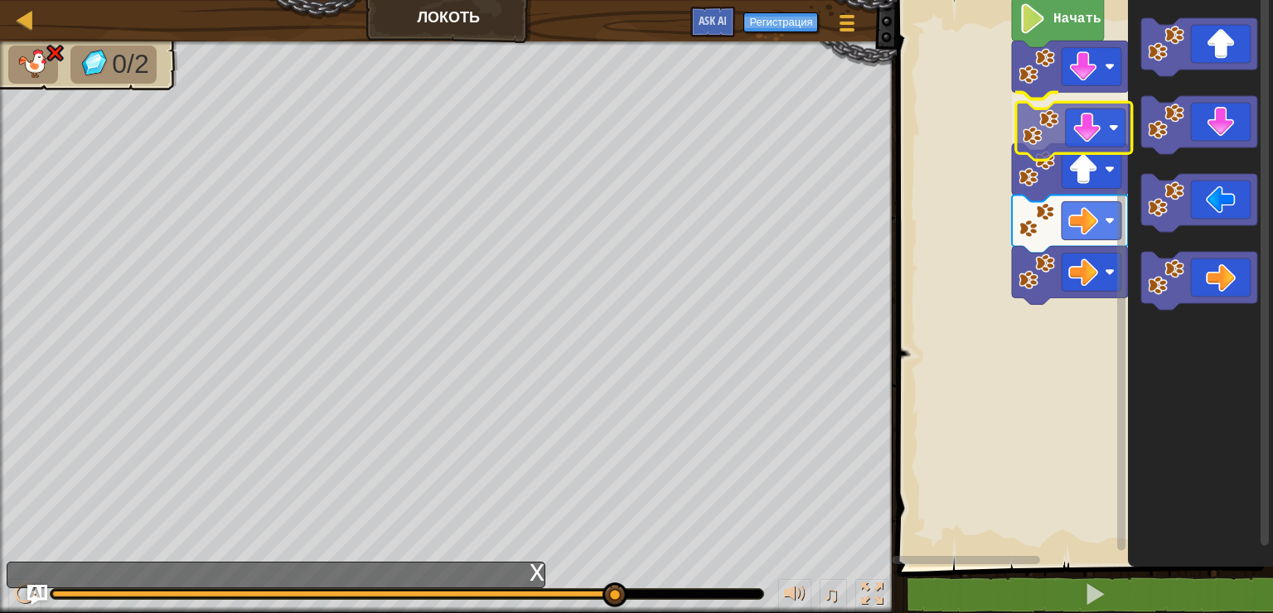
click at [1061, 137] on div "Начать" at bounding box center [1082, 279] width 381 height 575
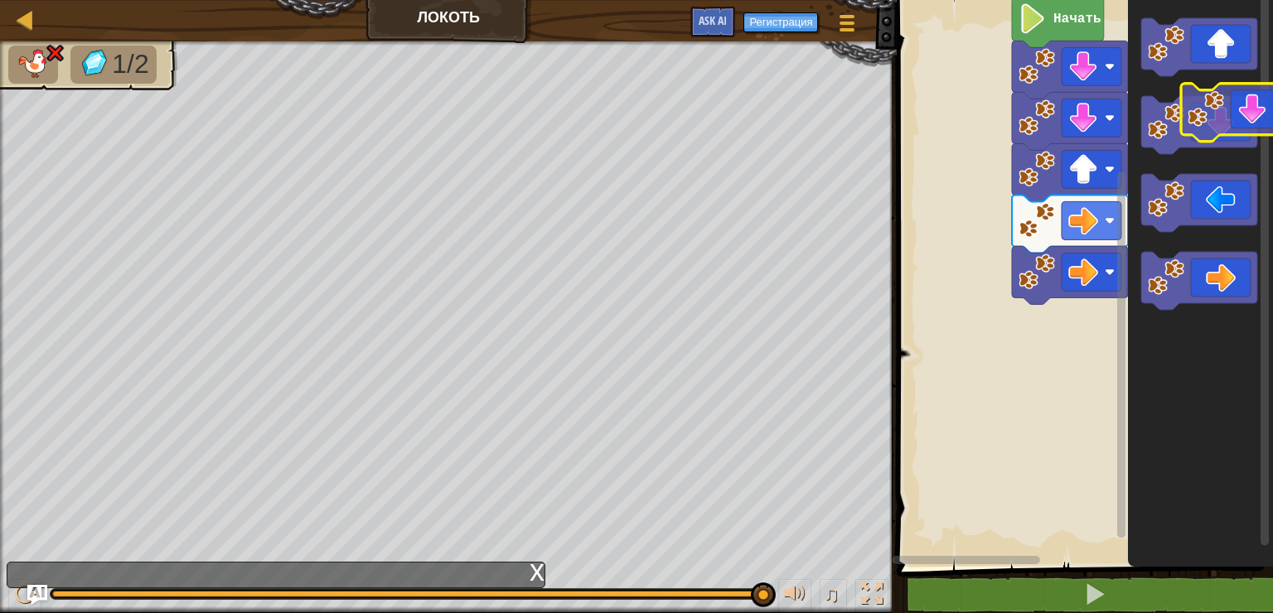
click at [1234, 123] on icon "Рабочая область Blockly" at bounding box center [1199, 125] width 116 height 58
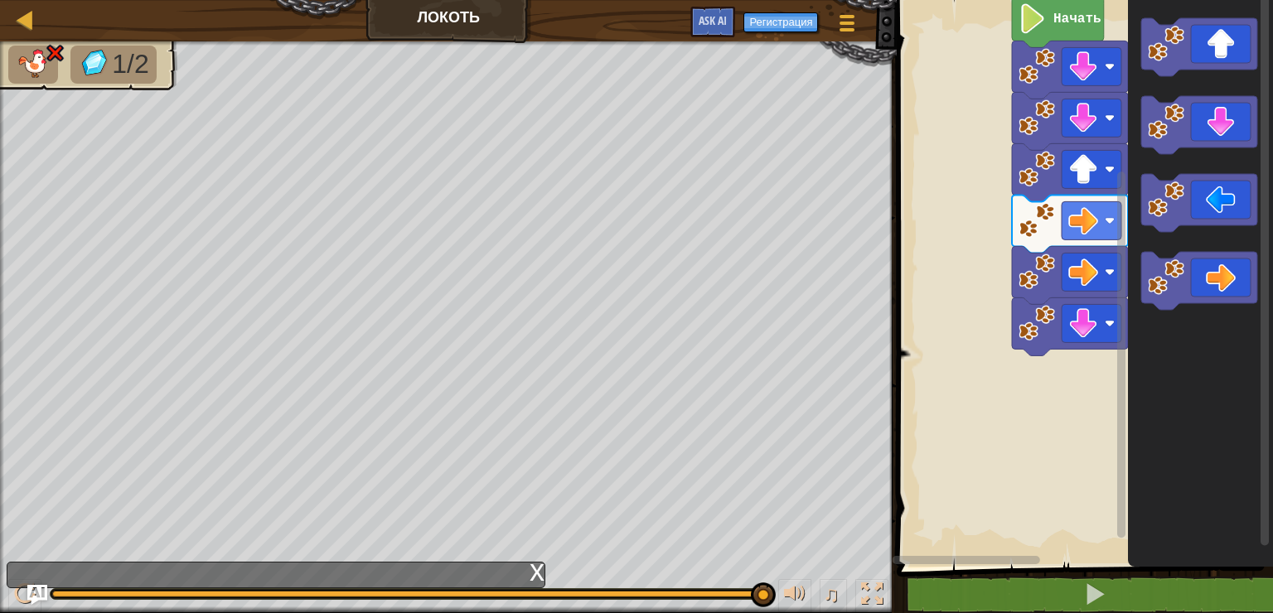
click at [1090, 175] on div "Начать" at bounding box center [1082, 279] width 381 height 575
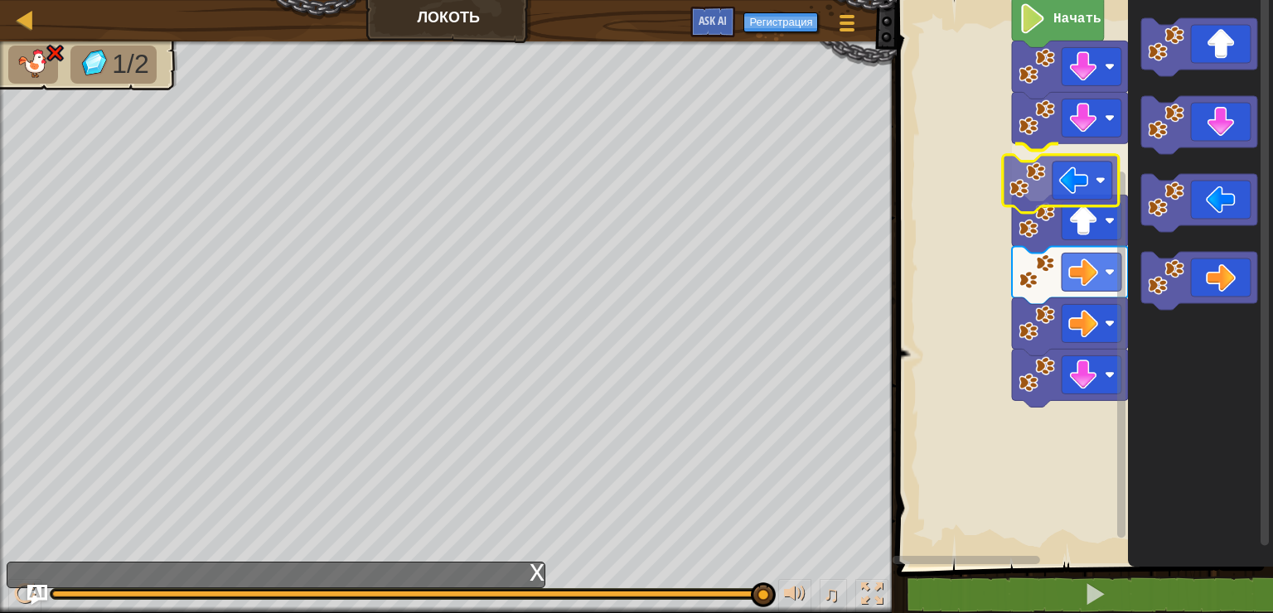
click at [1091, 195] on div "Начать" at bounding box center [1082, 279] width 381 height 575
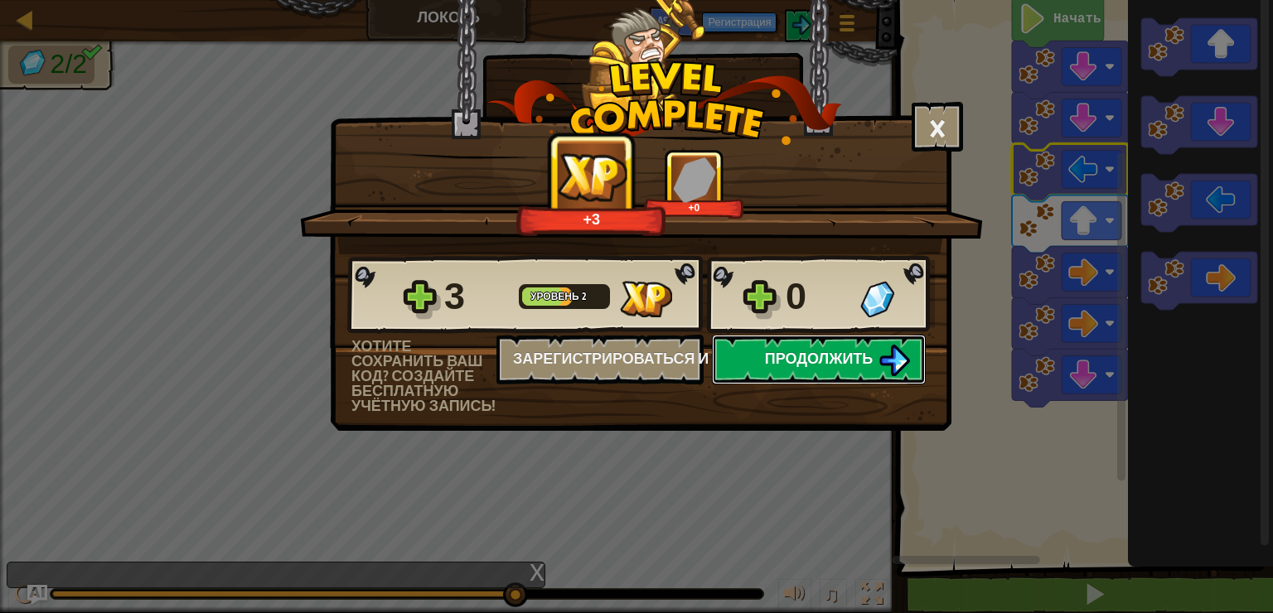
click at [783, 375] on button "Продолжить" at bounding box center [819, 360] width 214 height 50
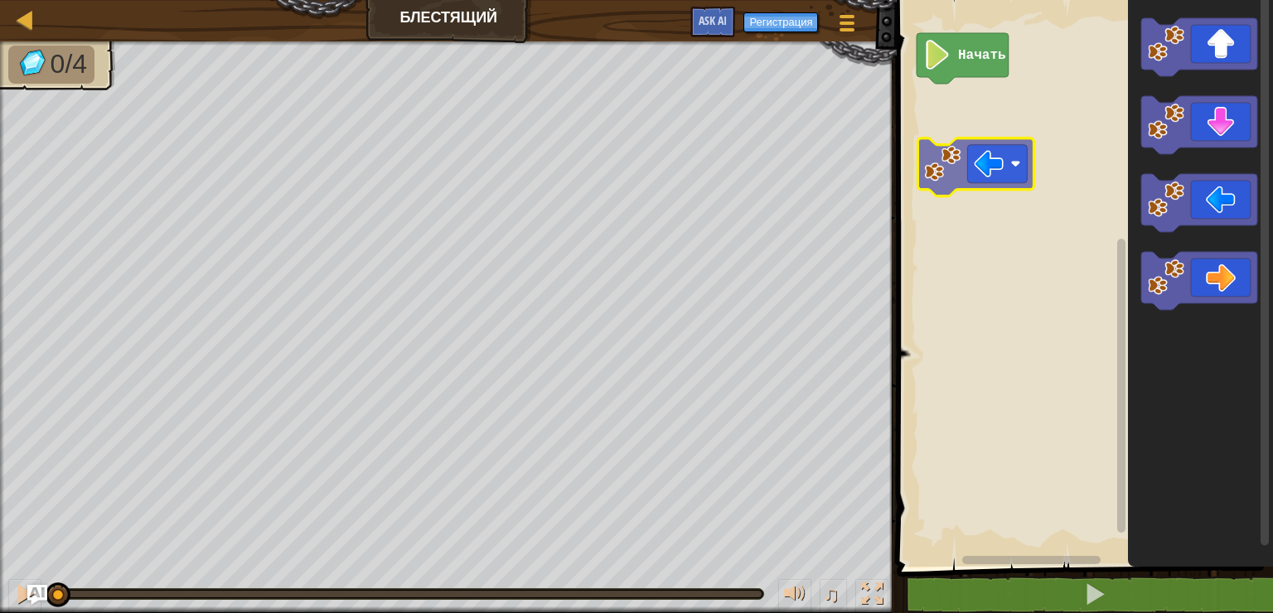
click at [963, 150] on div "Начать" at bounding box center [1082, 279] width 381 height 575
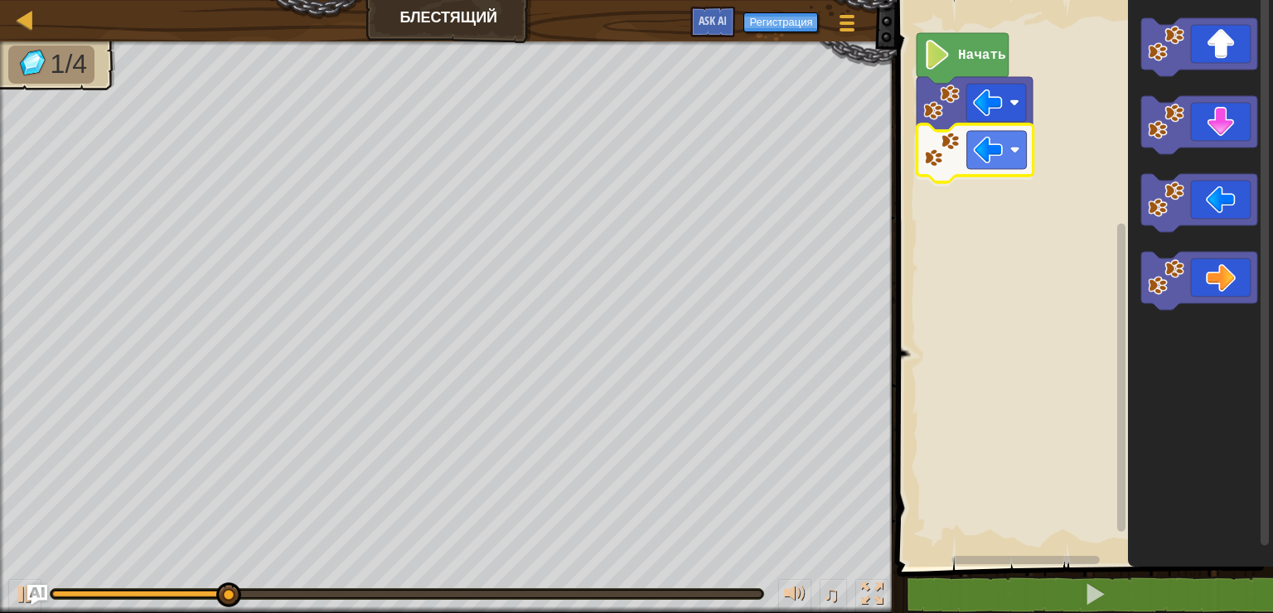
click at [968, 128] on div "Начать" at bounding box center [1082, 279] width 381 height 575
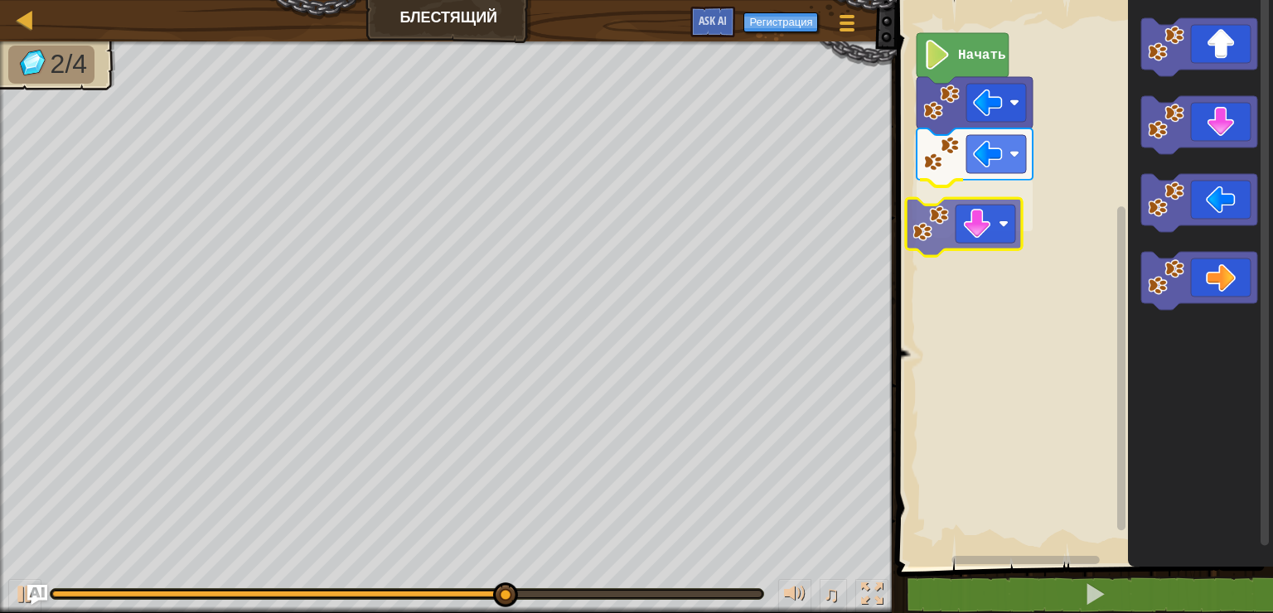
click at [970, 245] on div "Начать" at bounding box center [1082, 279] width 381 height 575
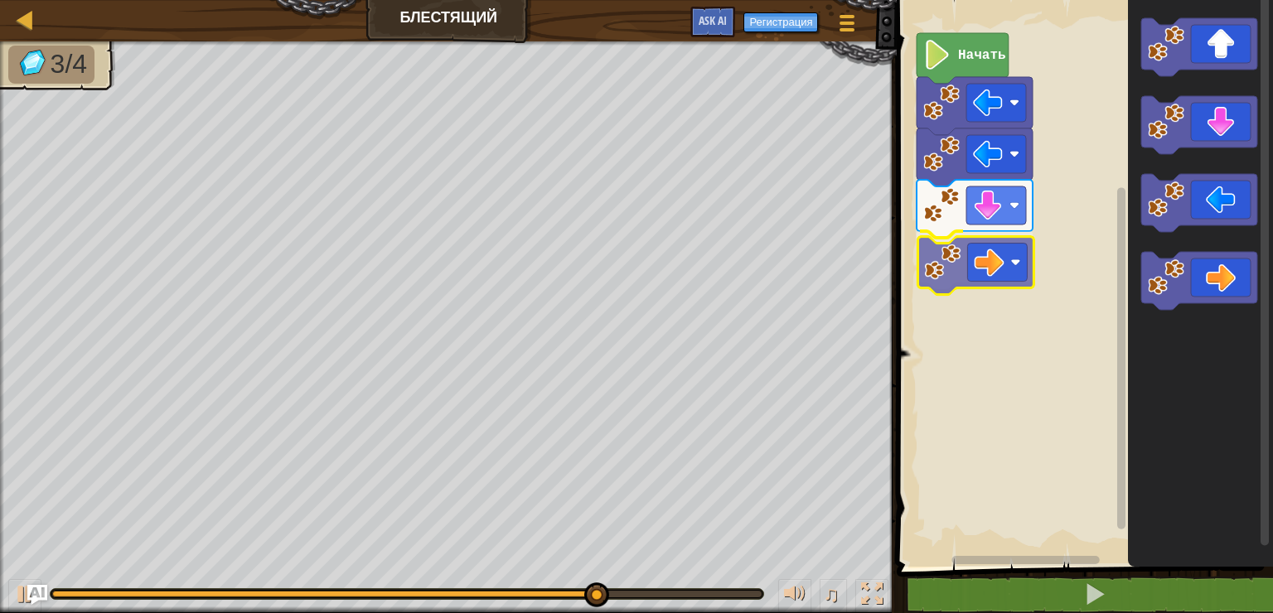
click at [990, 265] on div "Начать" at bounding box center [1082, 279] width 381 height 575
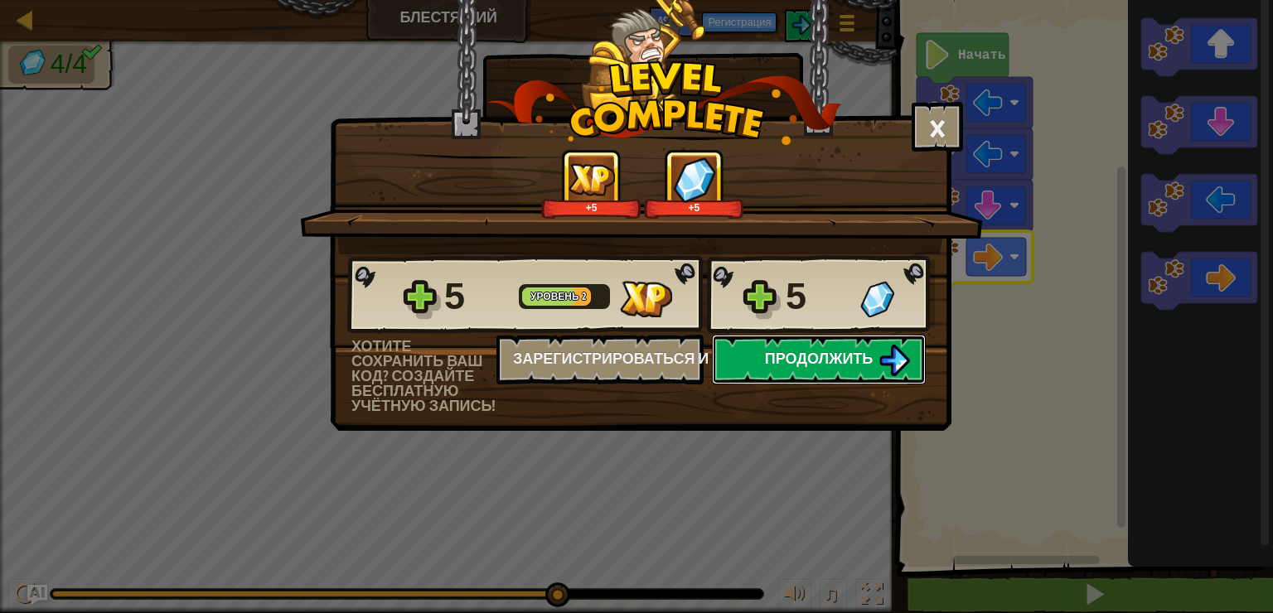
click at [769, 358] on span "Продолжить" at bounding box center [819, 358] width 109 height 21
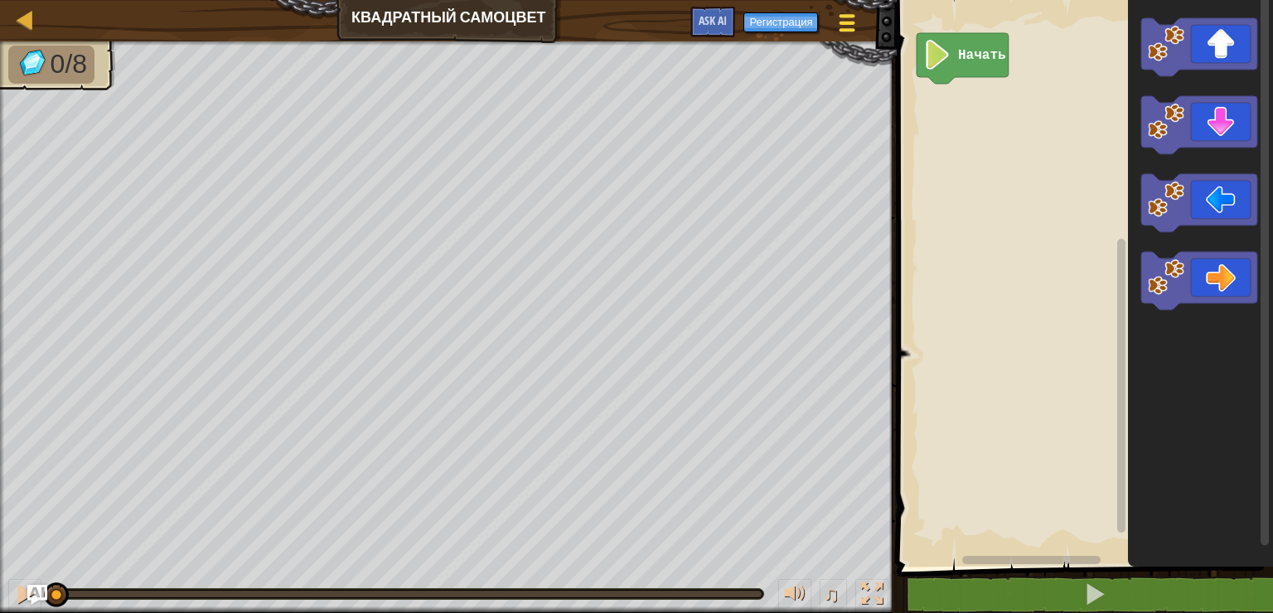
click at [855, 23] on div at bounding box center [847, 23] width 22 height 24
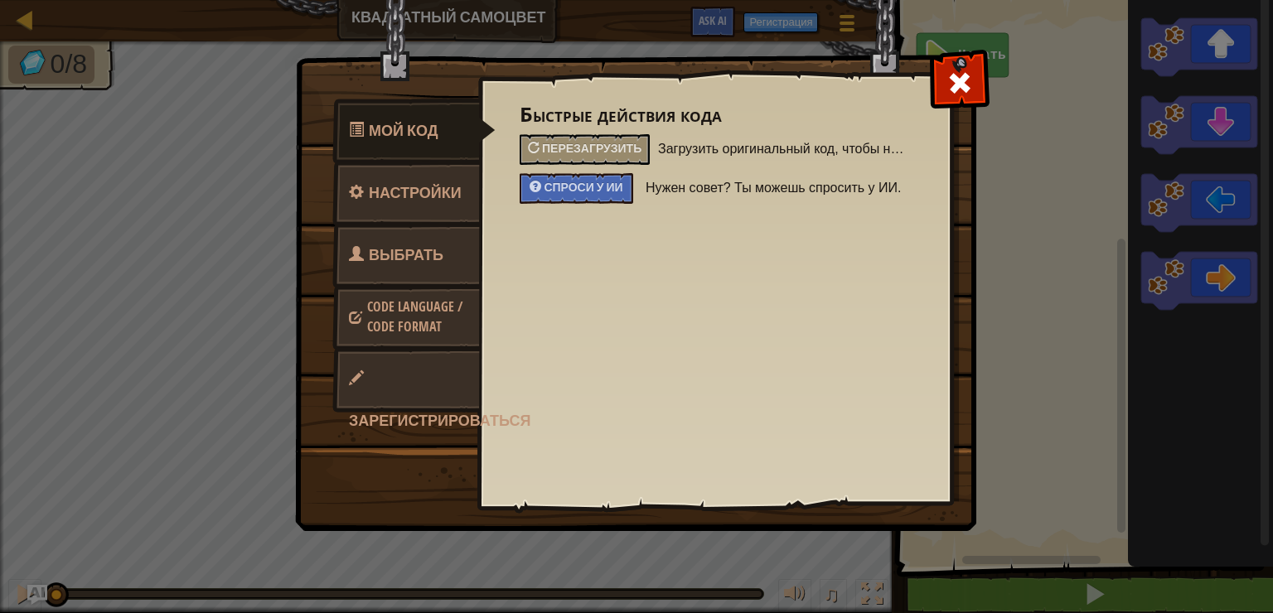
click at [981, 74] on div at bounding box center [959, 79] width 52 height 52
